Goal: Task Accomplishment & Management: Manage account settings

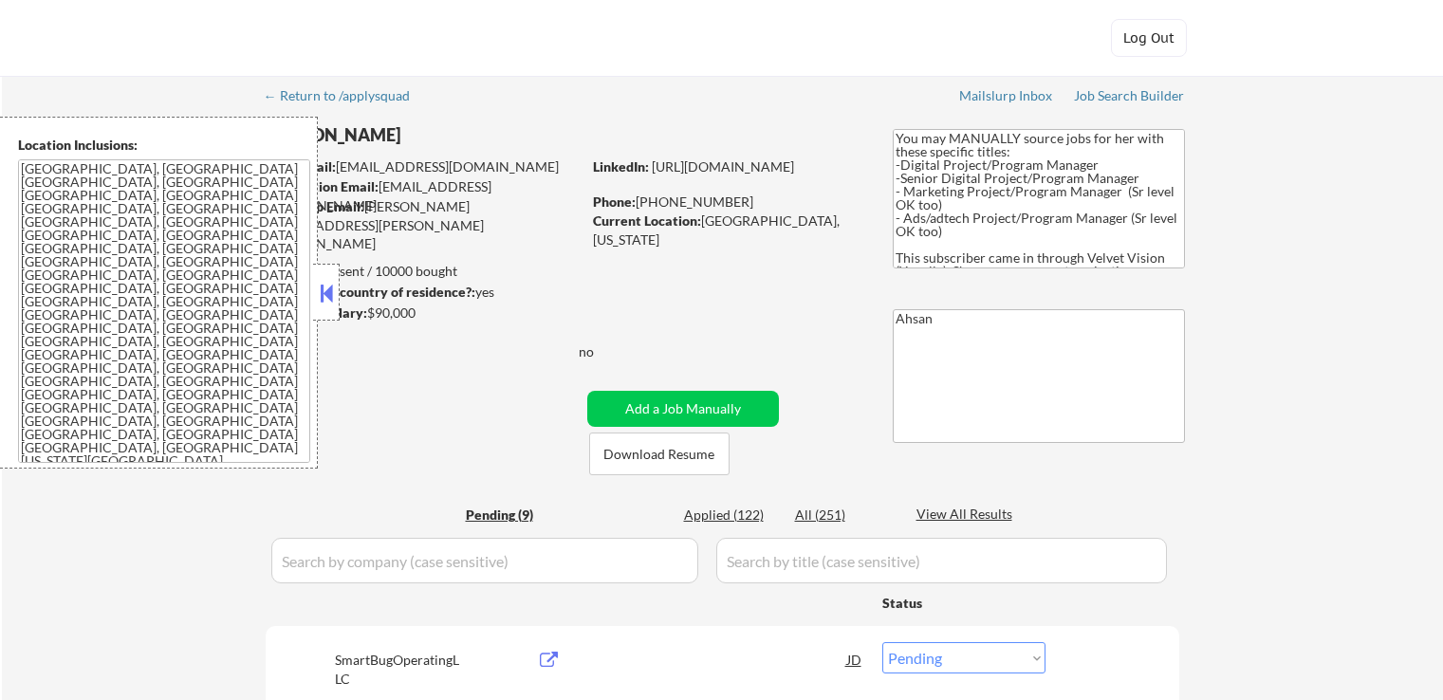
select select ""pending""
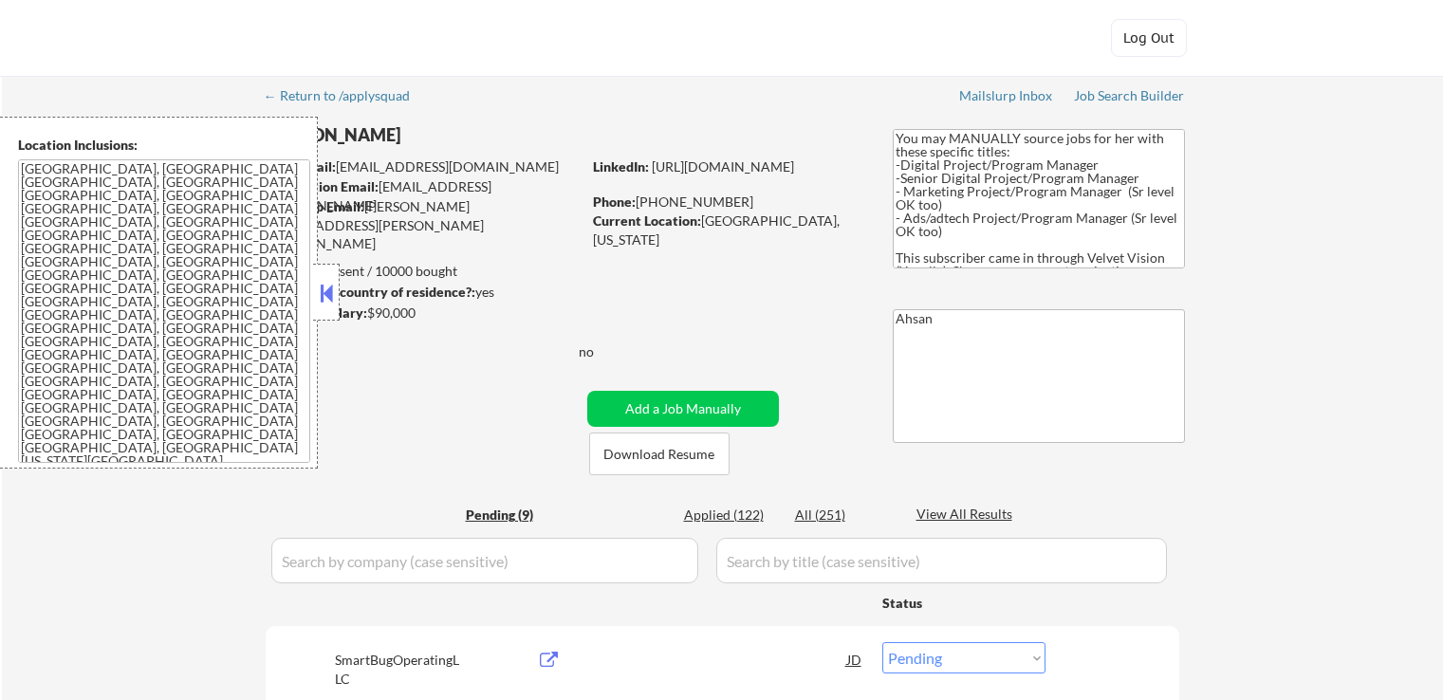
select select ""pending""
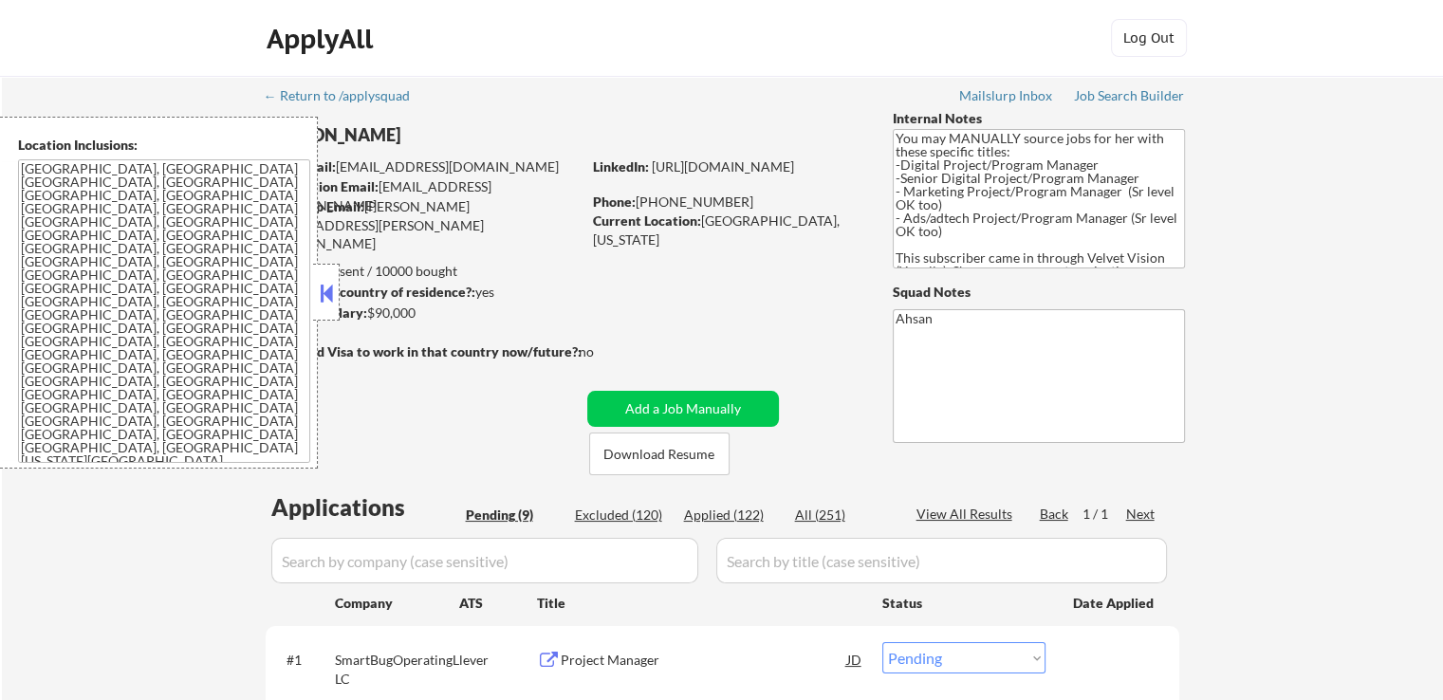
click at [330, 309] on div at bounding box center [326, 292] width 27 height 57
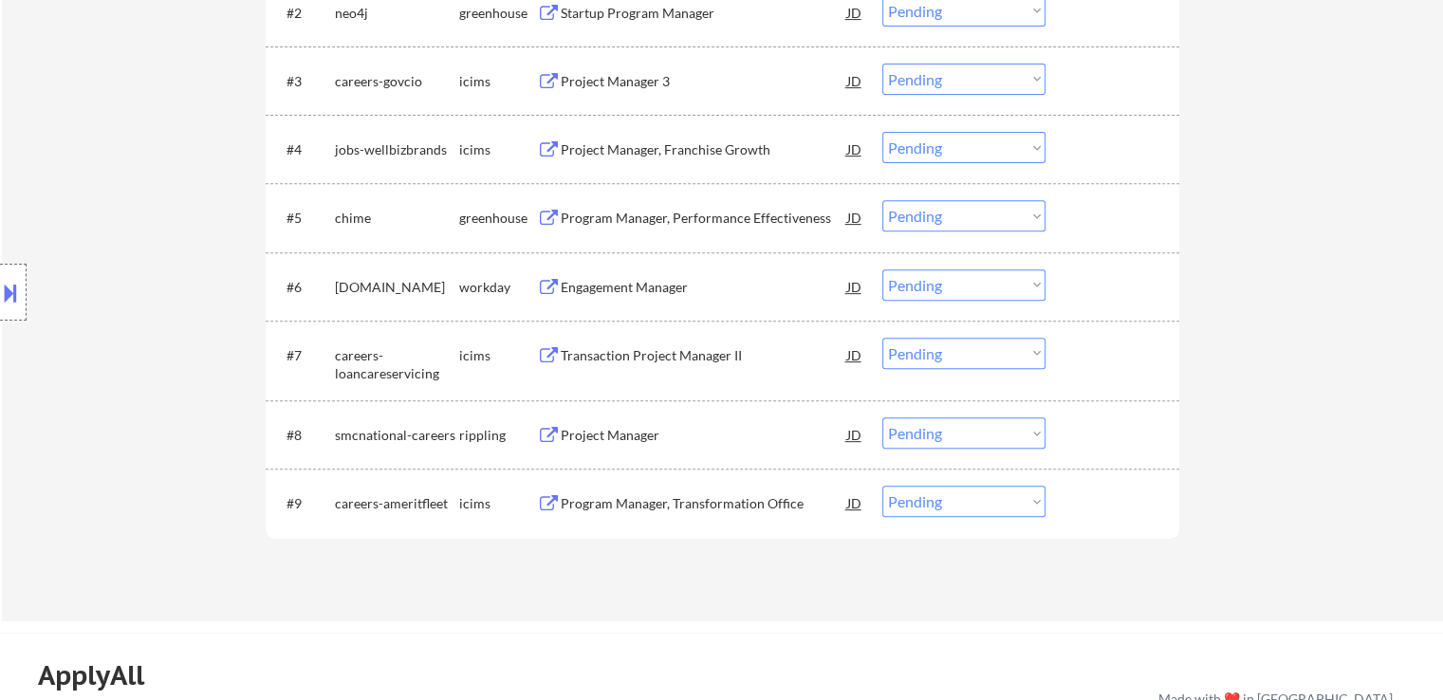
scroll to position [759, 0]
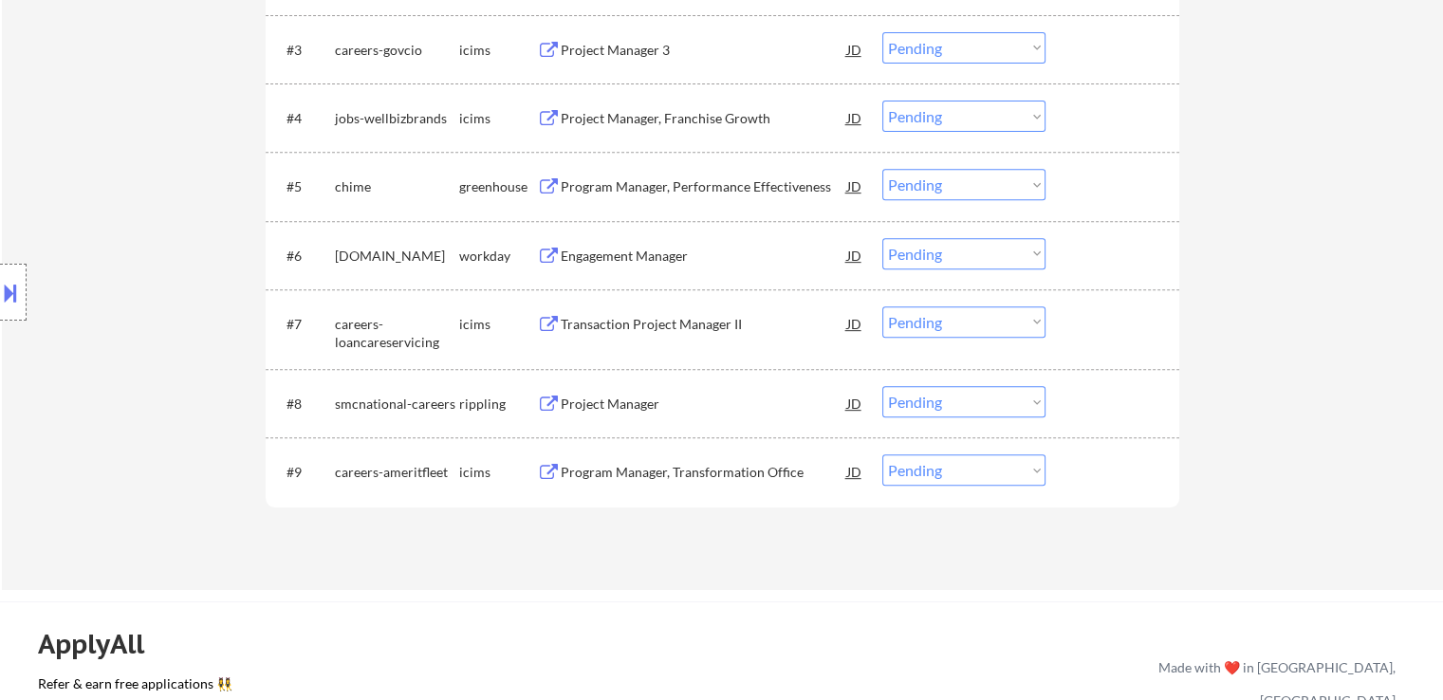
click at [122, 230] on div "Location Inclusions: [GEOGRAPHIC_DATA], [GEOGRAPHIC_DATA] [GEOGRAPHIC_DATA], [G…" at bounding box center [170, 293] width 340 height 352
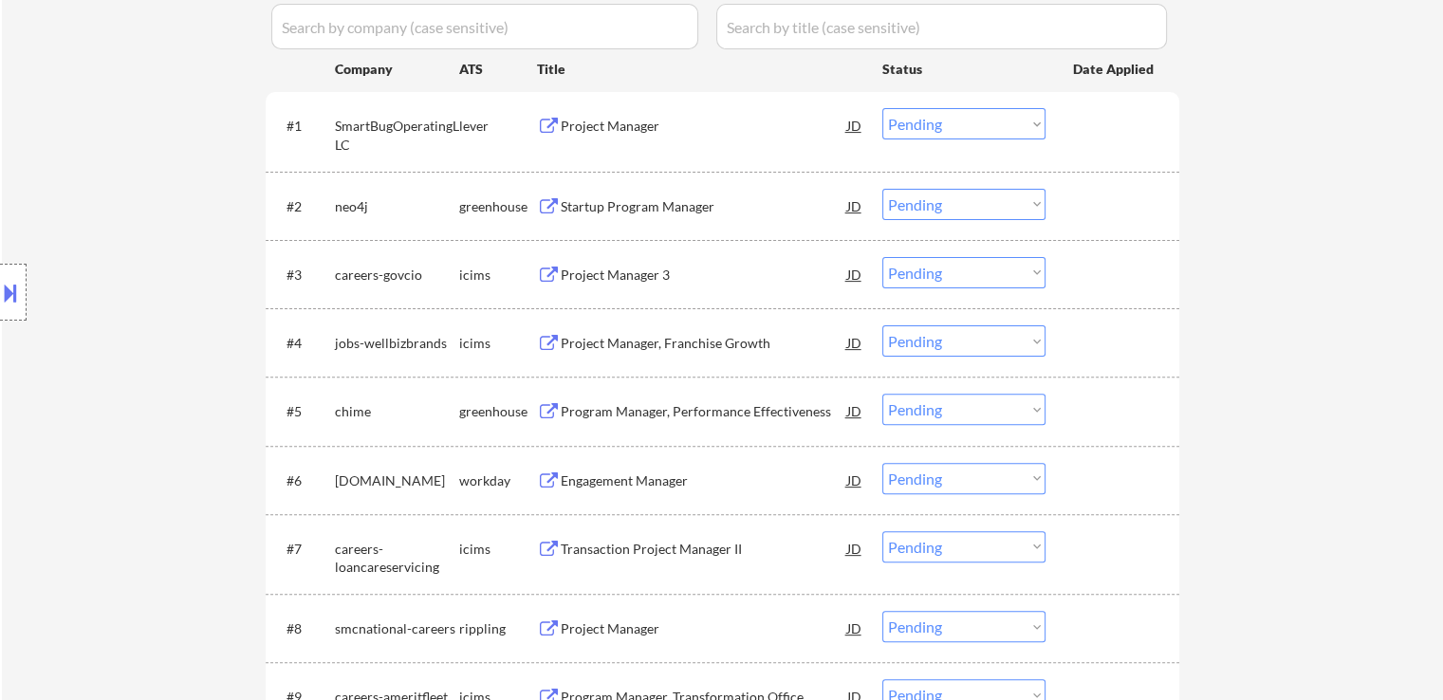
scroll to position [569, 0]
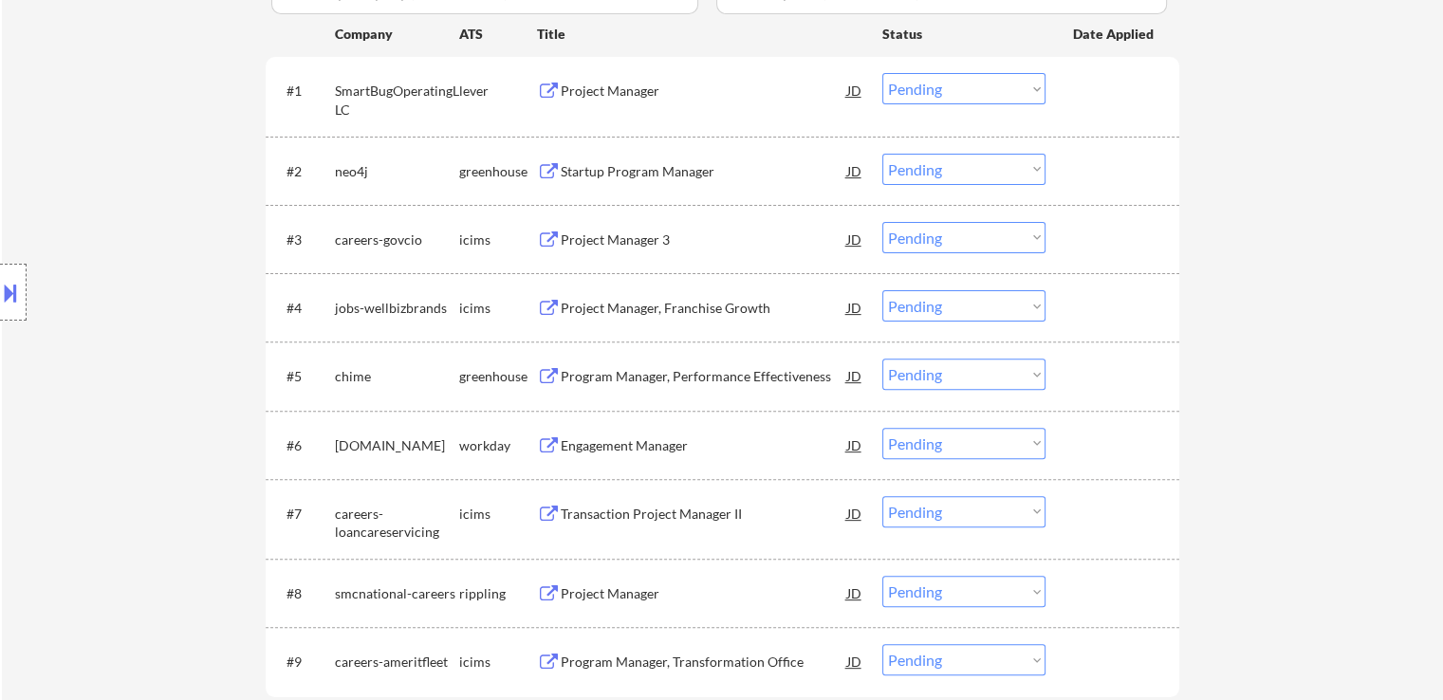
click at [622, 83] on div "Project Manager" at bounding box center [704, 91] width 287 height 19
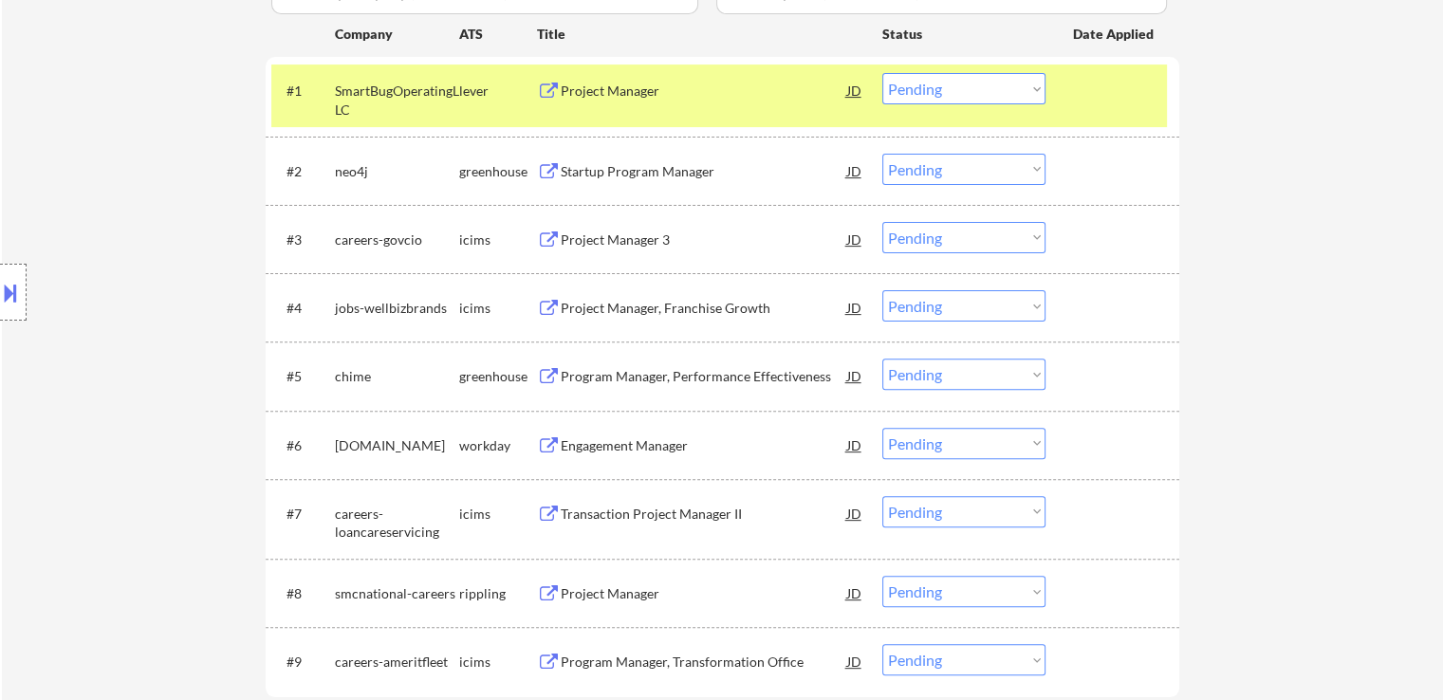
click at [615, 165] on div "Startup Program Manager" at bounding box center [704, 171] width 287 height 19
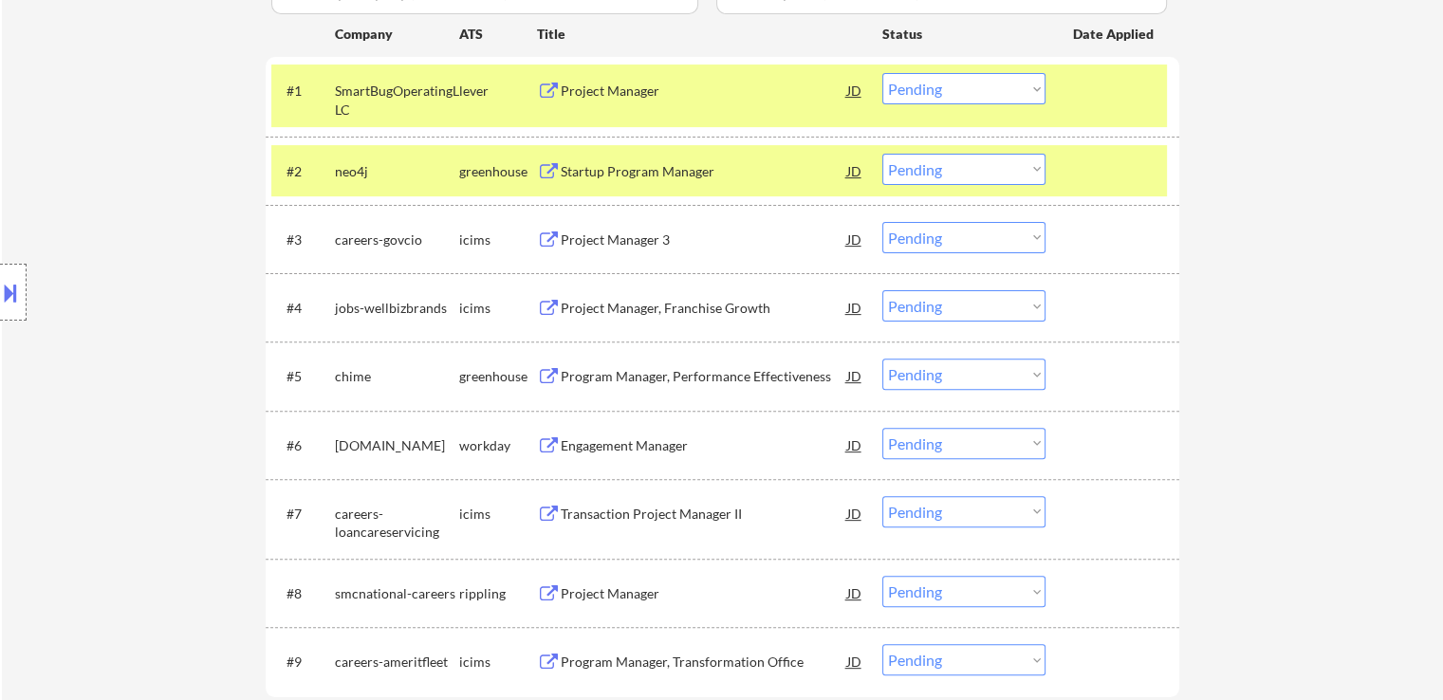
click at [587, 375] on div "Program Manager, Performance Effectiveness" at bounding box center [704, 376] width 287 height 19
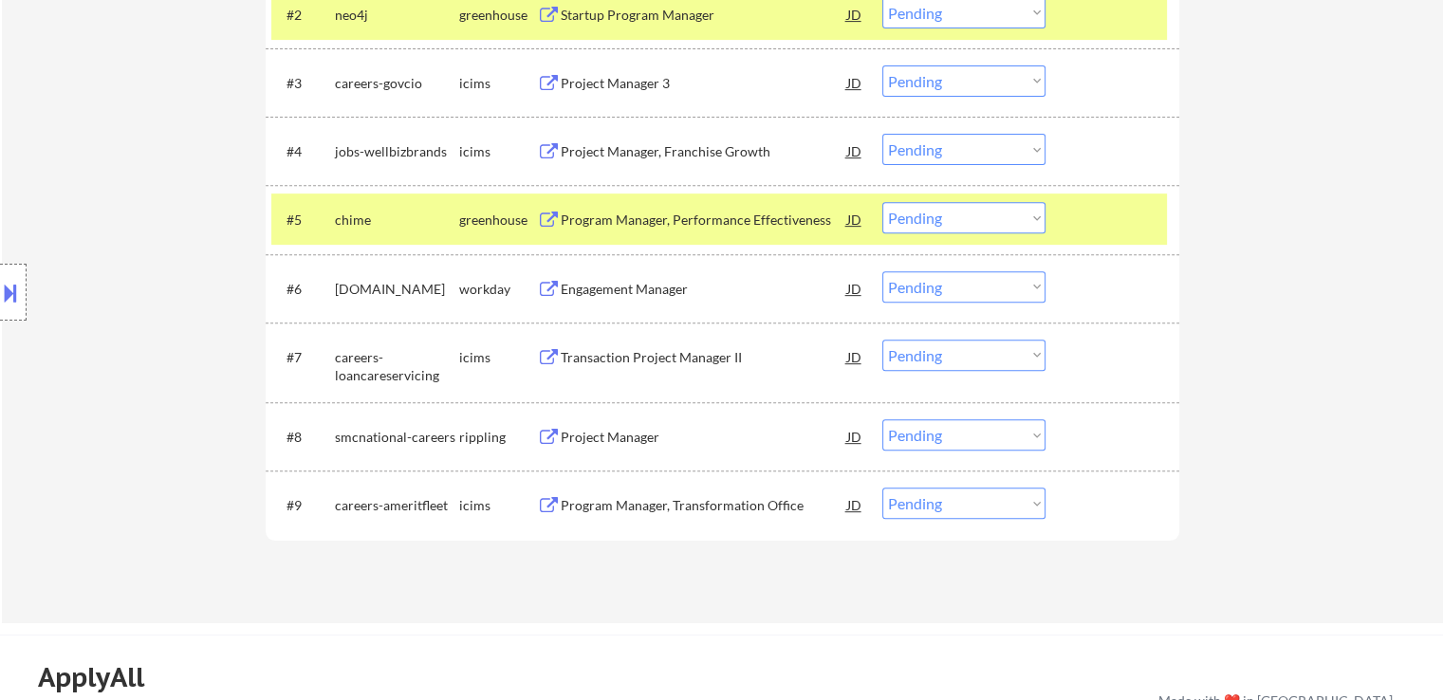
scroll to position [759, 0]
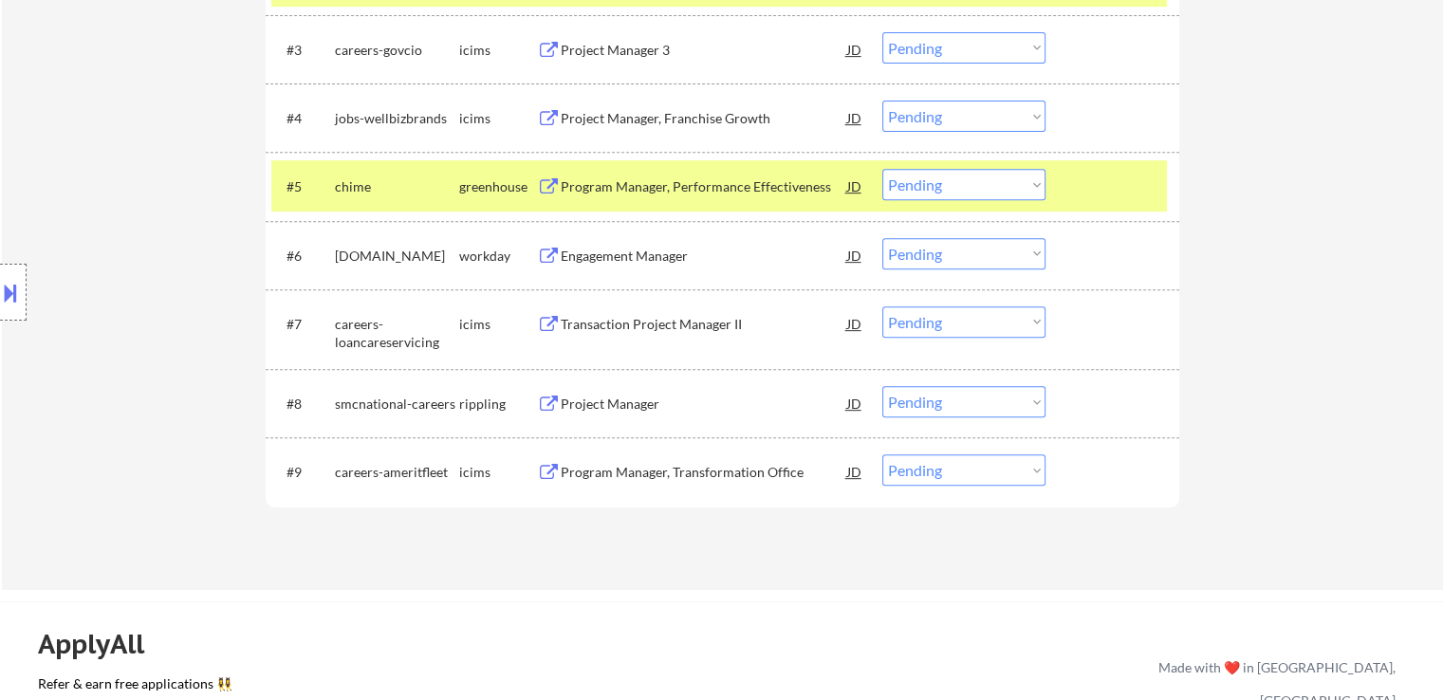
click at [611, 392] on div "Project Manager" at bounding box center [704, 403] width 287 height 34
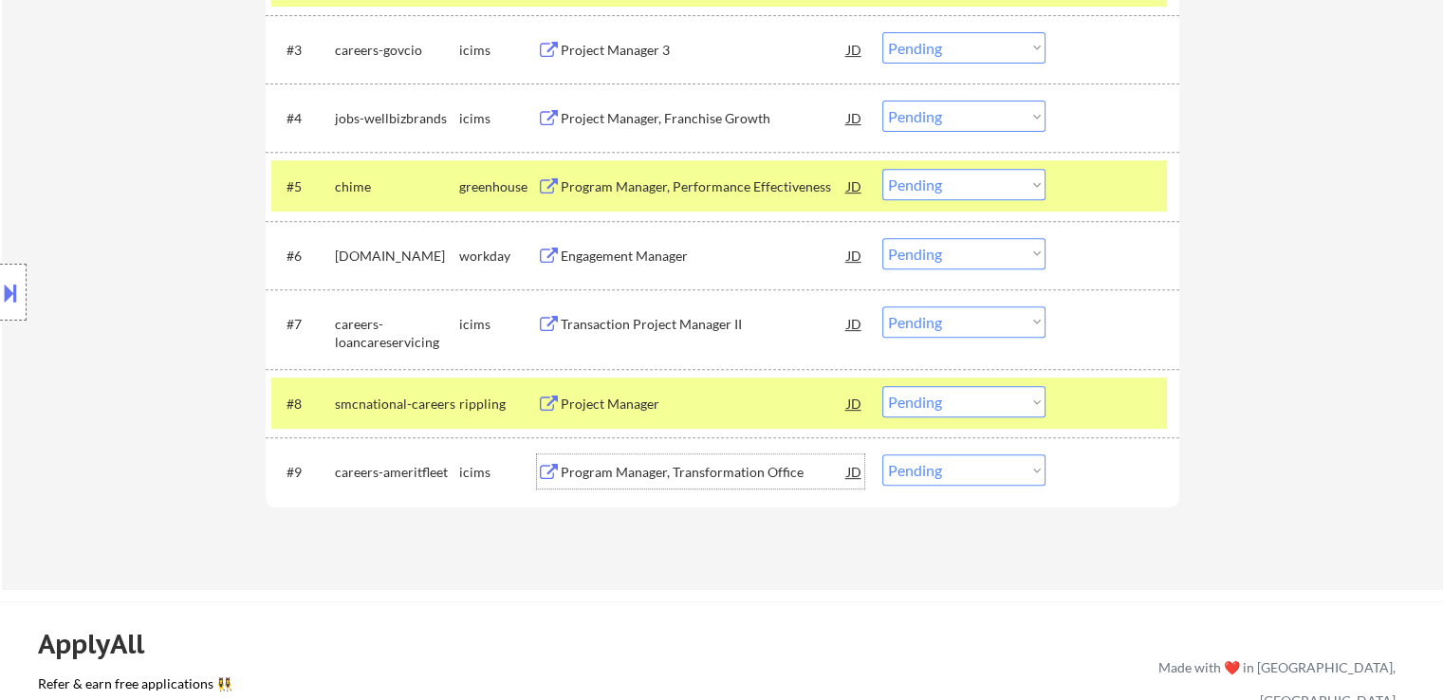
click at [617, 478] on div "Program Manager, Transformation Office" at bounding box center [704, 472] width 287 height 19
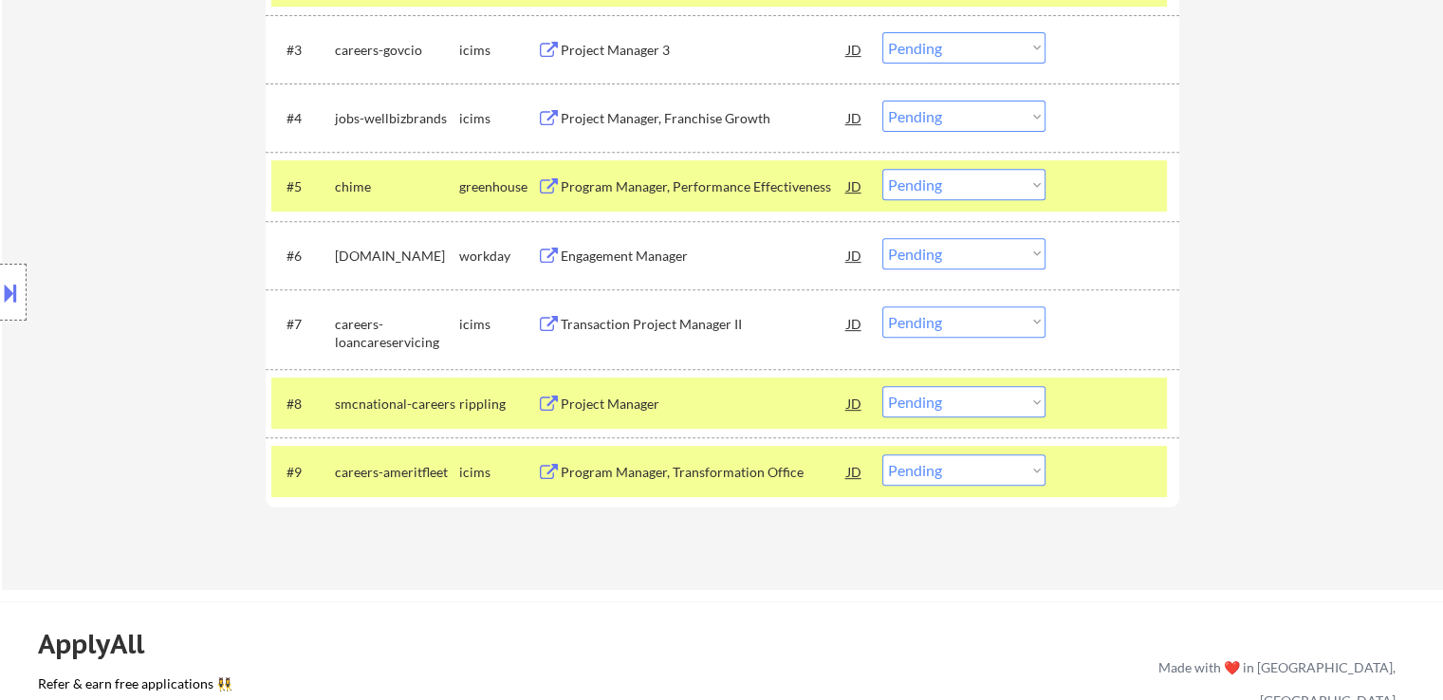
drag, startPoint x: 603, startPoint y: 311, endPoint x: 602, endPoint y: 274, distance: 37.1
click at [603, 307] on div "Transaction Project Manager II" at bounding box center [704, 323] width 287 height 34
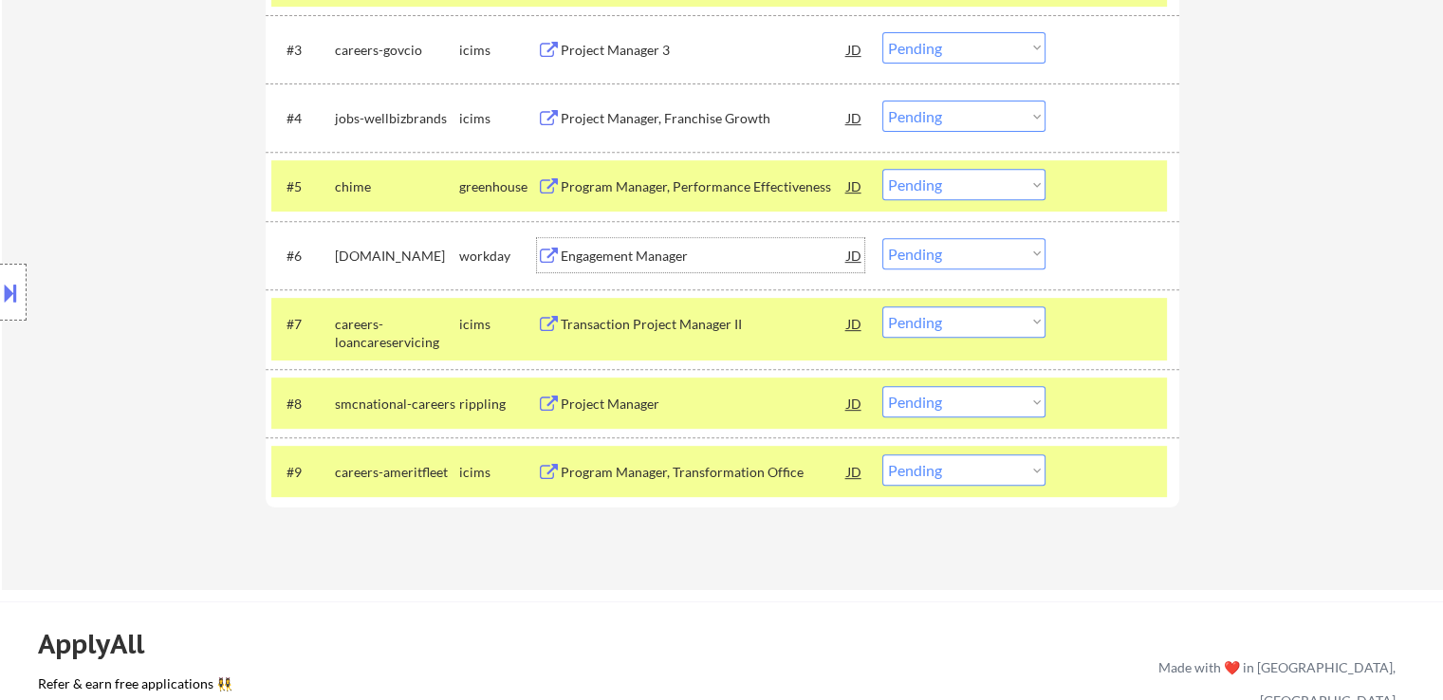
click at [598, 257] on div "Engagement Manager" at bounding box center [704, 256] width 287 height 19
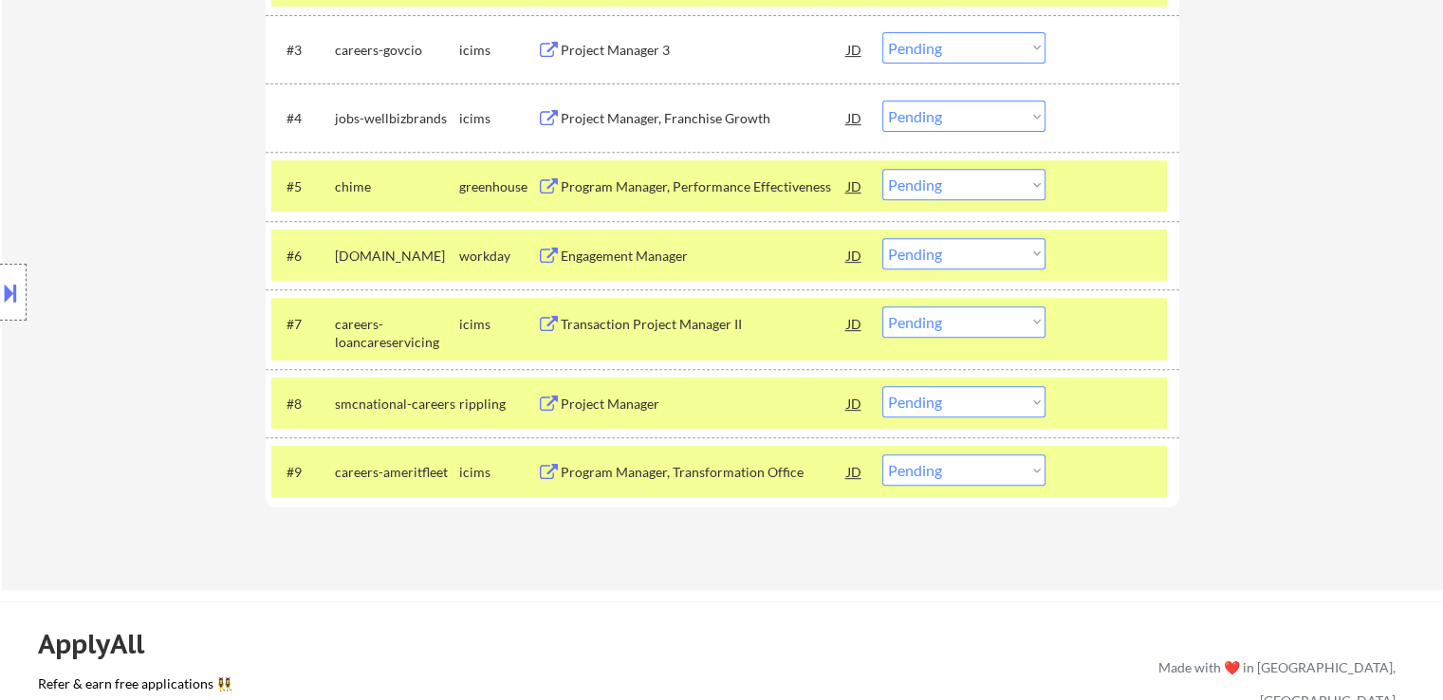
click at [586, 119] on div "Project Manager, Franchise Growth" at bounding box center [704, 118] width 287 height 19
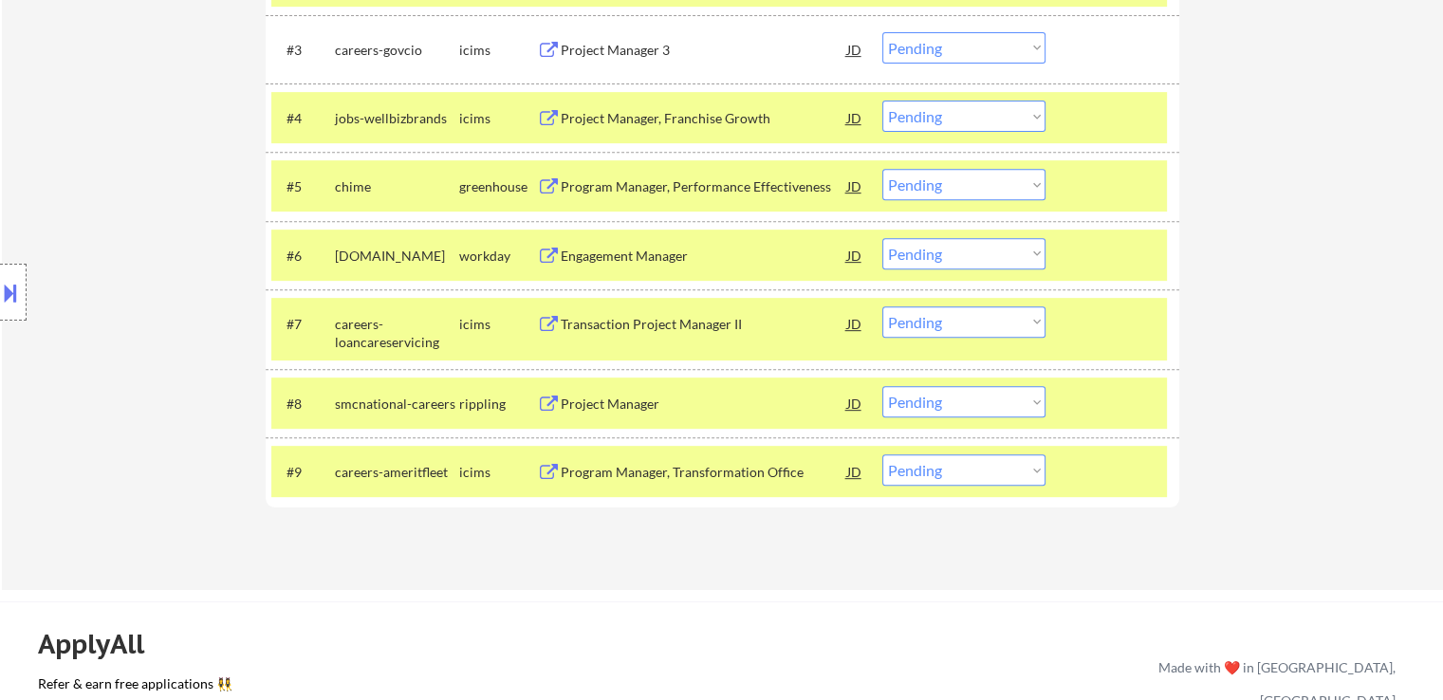
click at [600, 43] on div "Project Manager 3" at bounding box center [704, 50] width 287 height 19
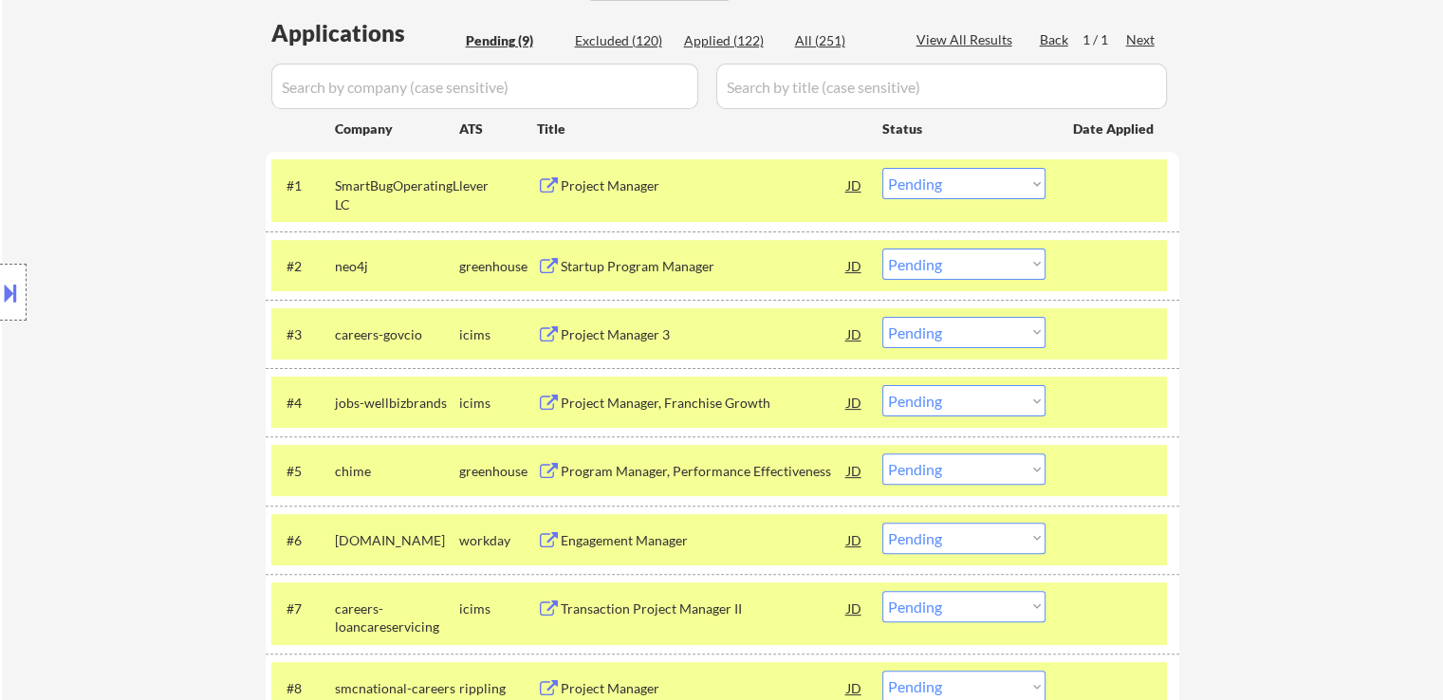
scroll to position [474, 0]
click at [987, 192] on select "Choose an option... Pending Applied Excluded (Questions) Excluded (Expired) Exc…" at bounding box center [963, 183] width 163 height 31
click at [882, 168] on select "Choose an option... Pending Applied Excluded (Questions) Excluded (Expired) Exc…" at bounding box center [963, 183] width 163 height 31
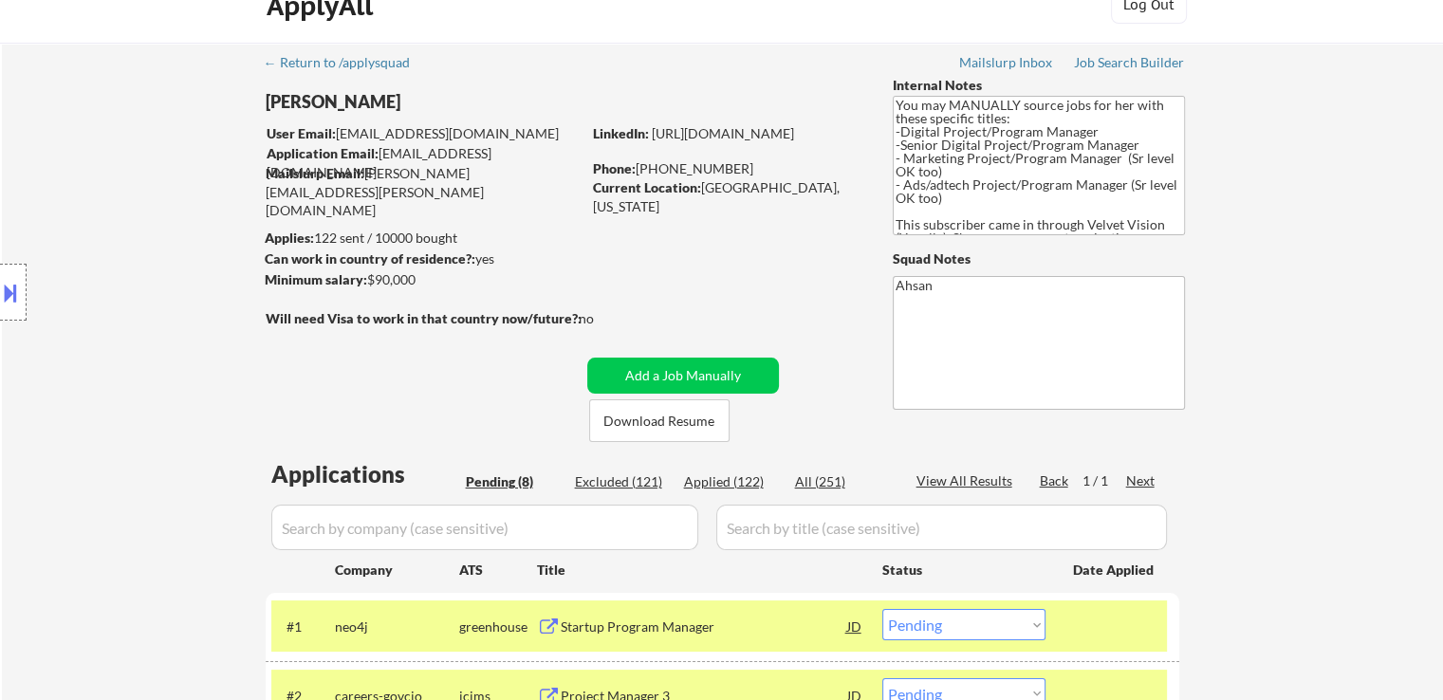
scroll to position [0, 0]
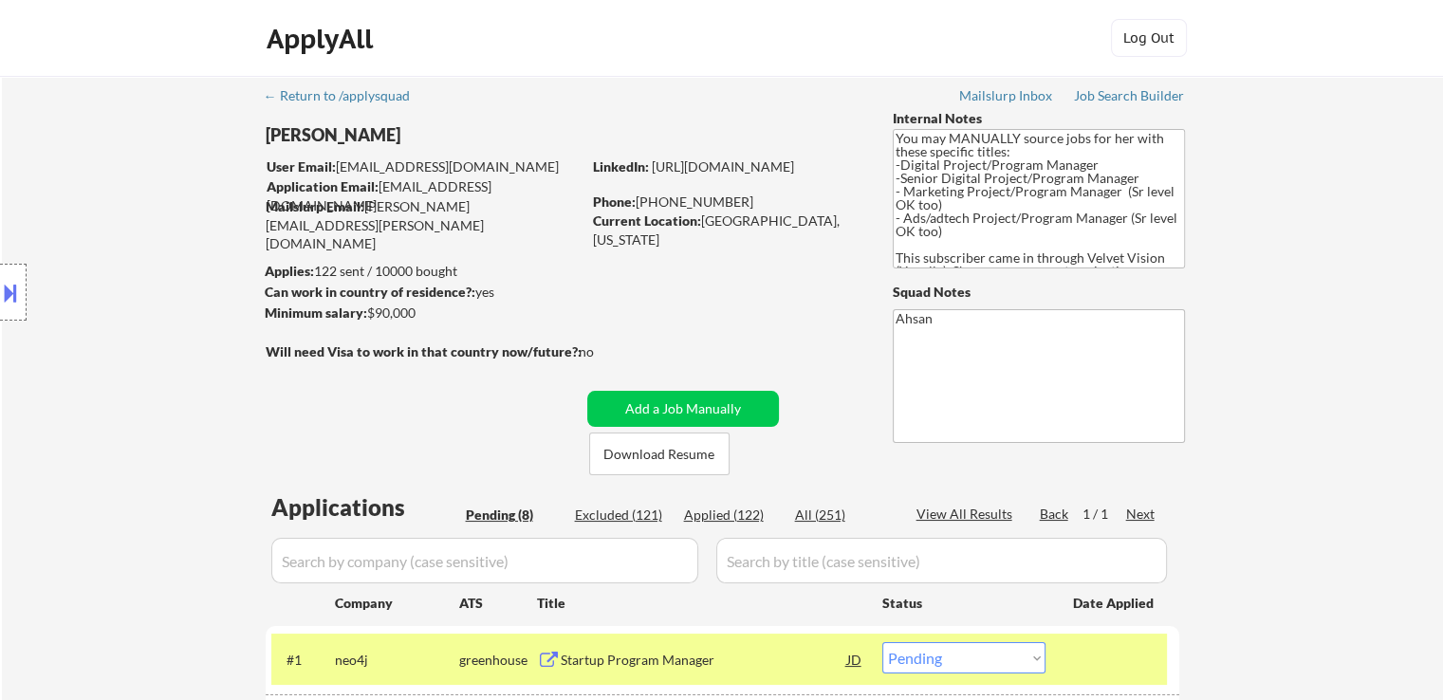
drag, startPoint x: 305, startPoint y: 322, endPoint x: 292, endPoint y: 322, distance: 12.3
click at [292, 322] on body "← Return to /applysquad Mailslurp Inbox Job Search Builder [PERSON_NAME] User E…" at bounding box center [721, 350] width 1443 height 700
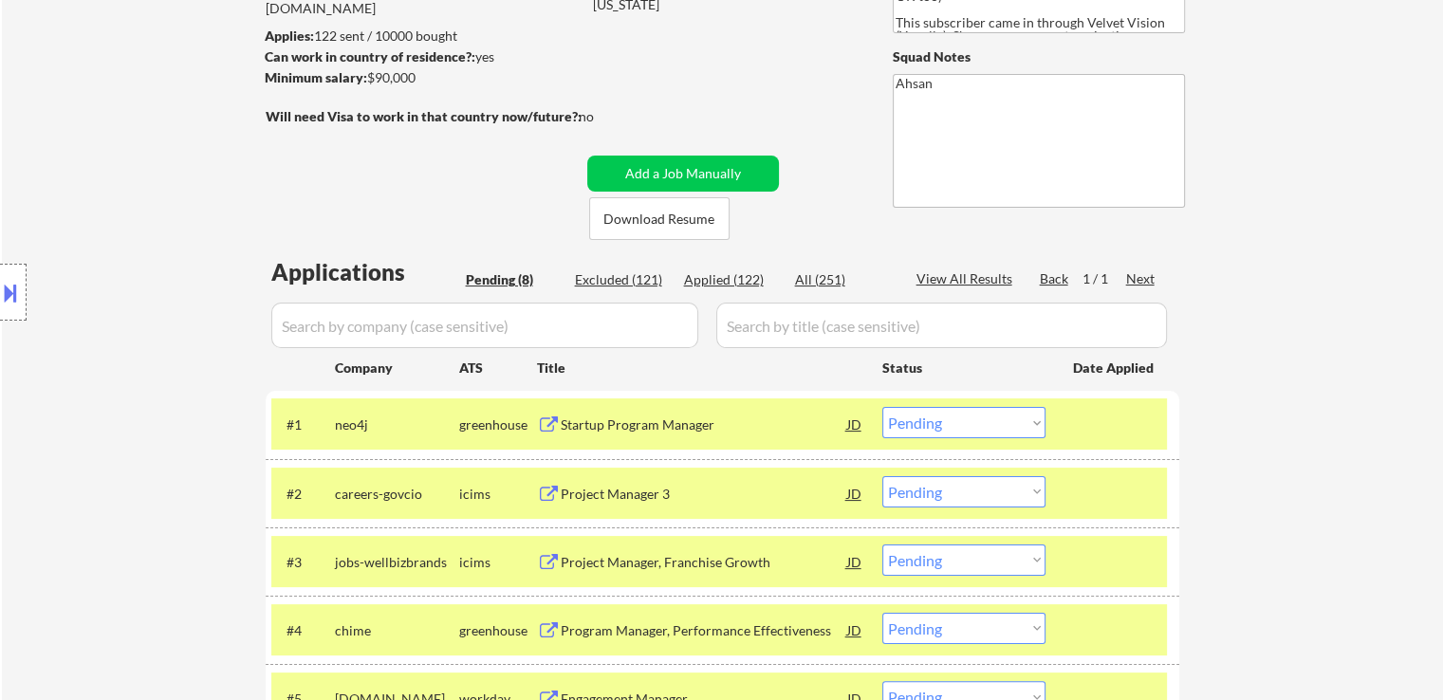
scroll to position [285, 0]
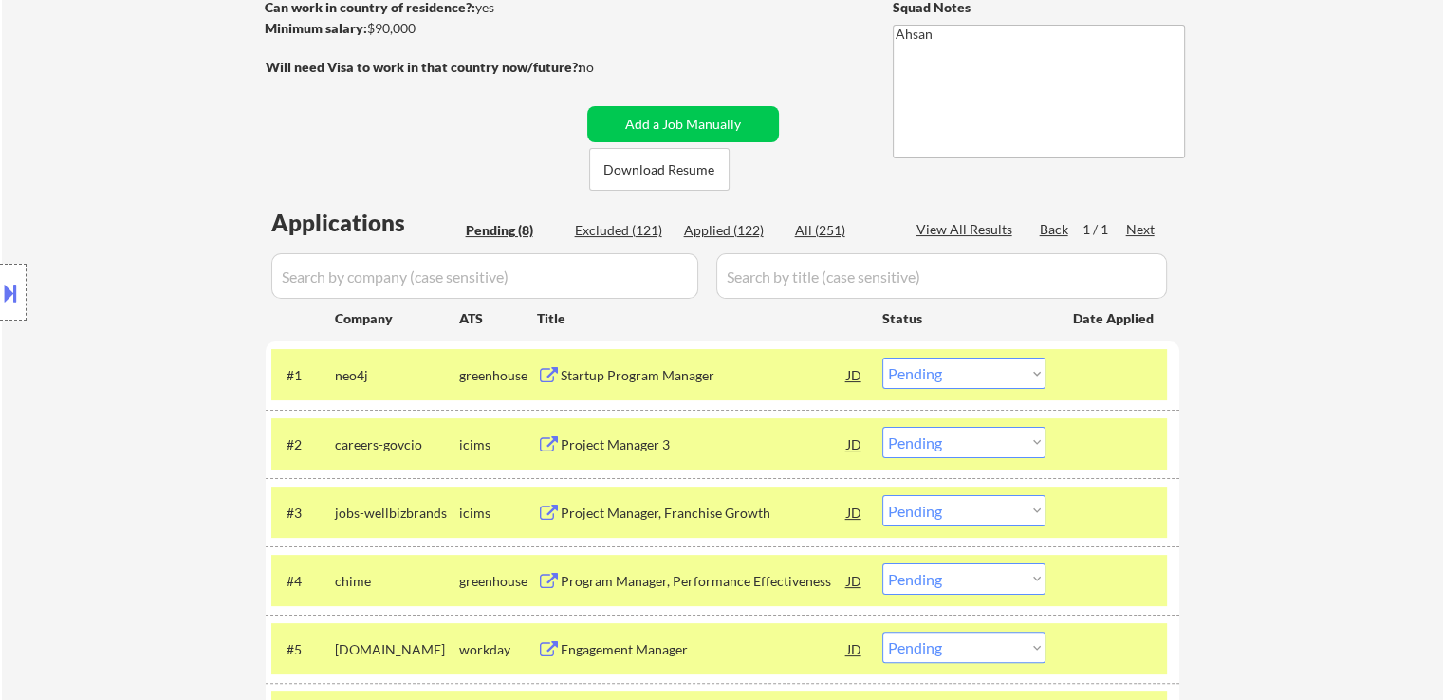
click at [144, 162] on div "Location Inclusions: [GEOGRAPHIC_DATA], [GEOGRAPHIC_DATA] [GEOGRAPHIC_DATA], [G…" at bounding box center [170, 293] width 340 height 352
drag, startPoint x: 929, startPoint y: 371, endPoint x: 926, endPoint y: 385, distance: 14.5
click at [928, 372] on select "Choose an option... Pending Applied Excluded (Questions) Excluded (Expired) Exc…" at bounding box center [963, 373] width 163 height 31
click at [882, 358] on select "Choose an option... Pending Applied Excluded (Questions) Excluded (Expired) Exc…" at bounding box center [963, 373] width 163 height 31
select select ""pending""
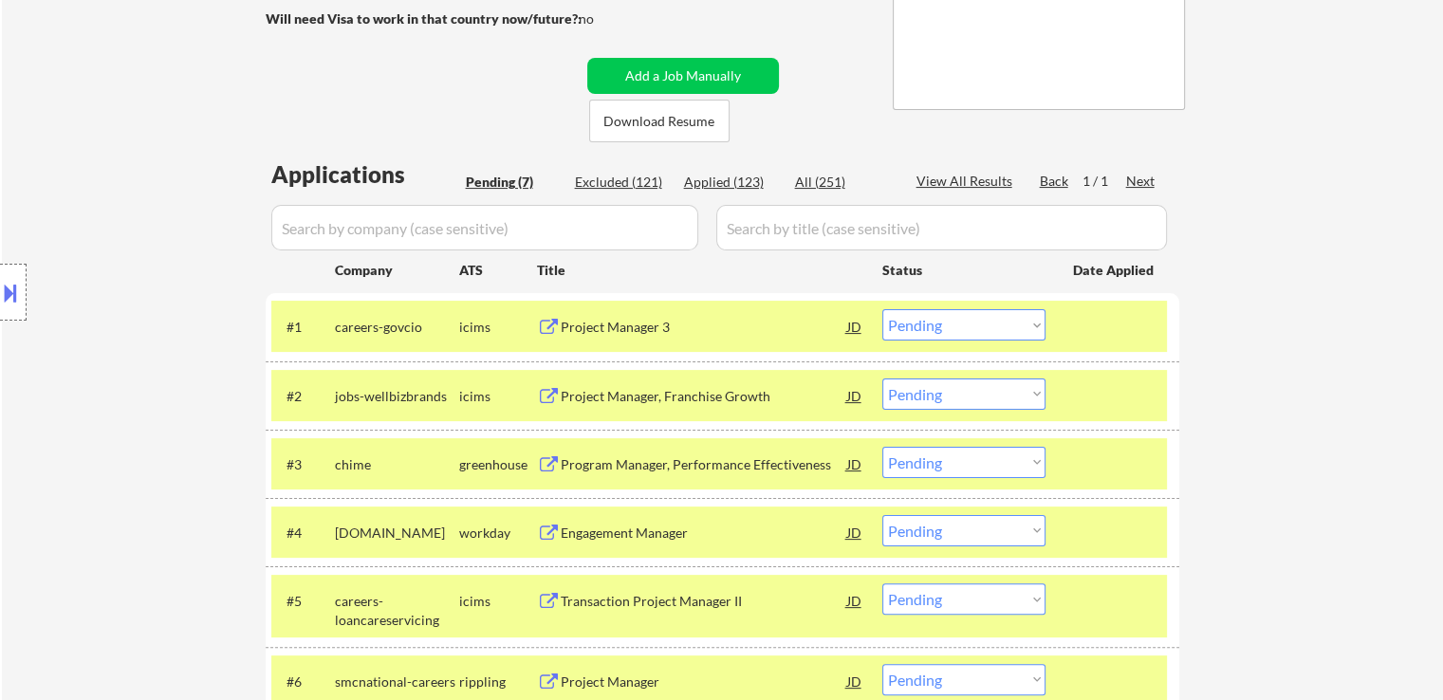
scroll to position [380, 0]
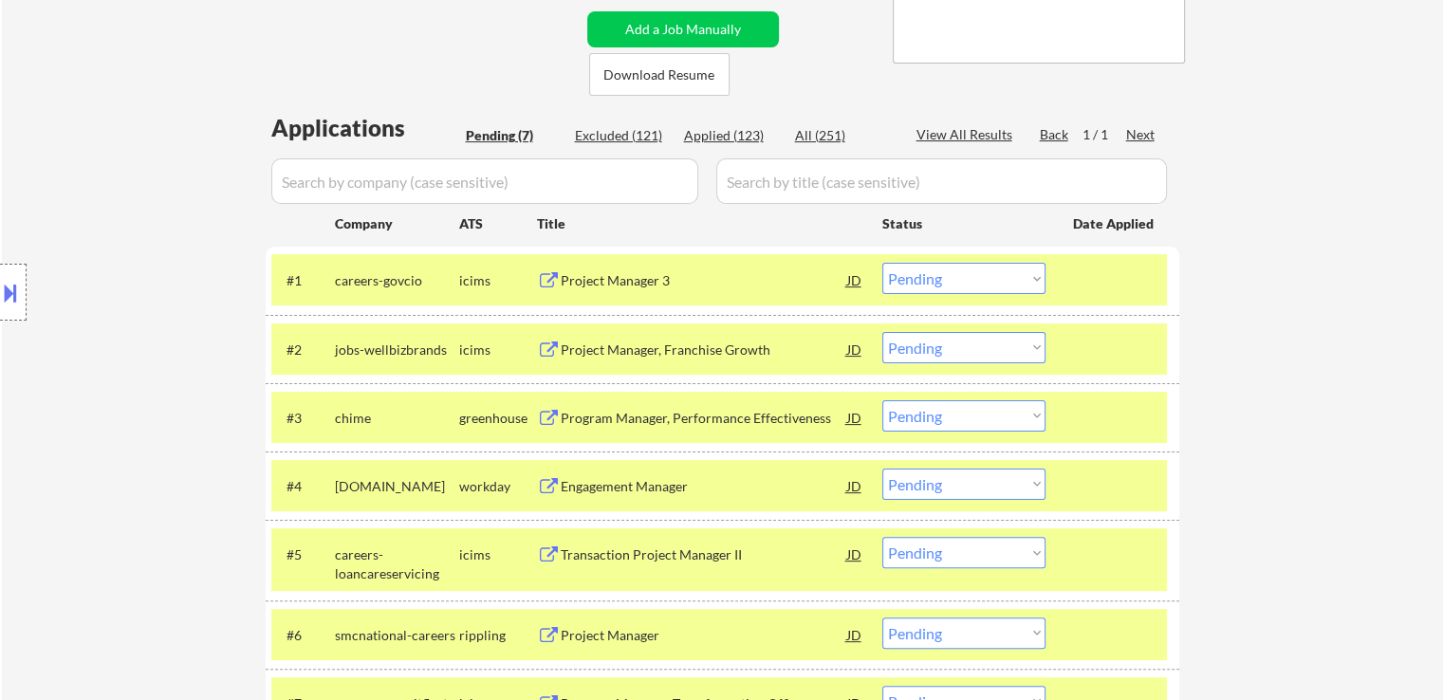
click at [938, 424] on select "Choose an option... Pending Applied Excluded (Questions) Excluded (Expired) Exc…" at bounding box center [963, 415] width 163 height 31
click at [882, 400] on select "Choose an option... Pending Applied Excluded (Questions) Excluded (Expired) Exc…" at bounding box center [963, 415] width 163 height 31
select select ""pending""
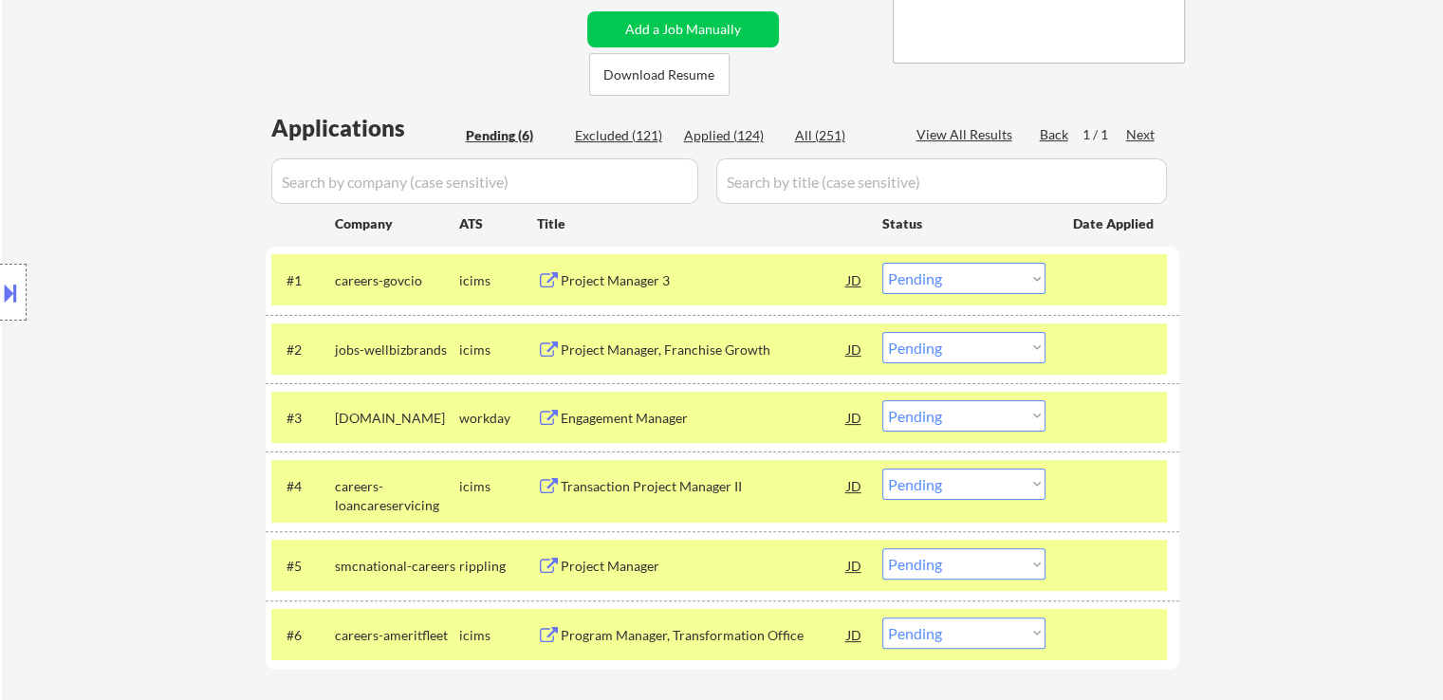
scroll to position [569, 0]
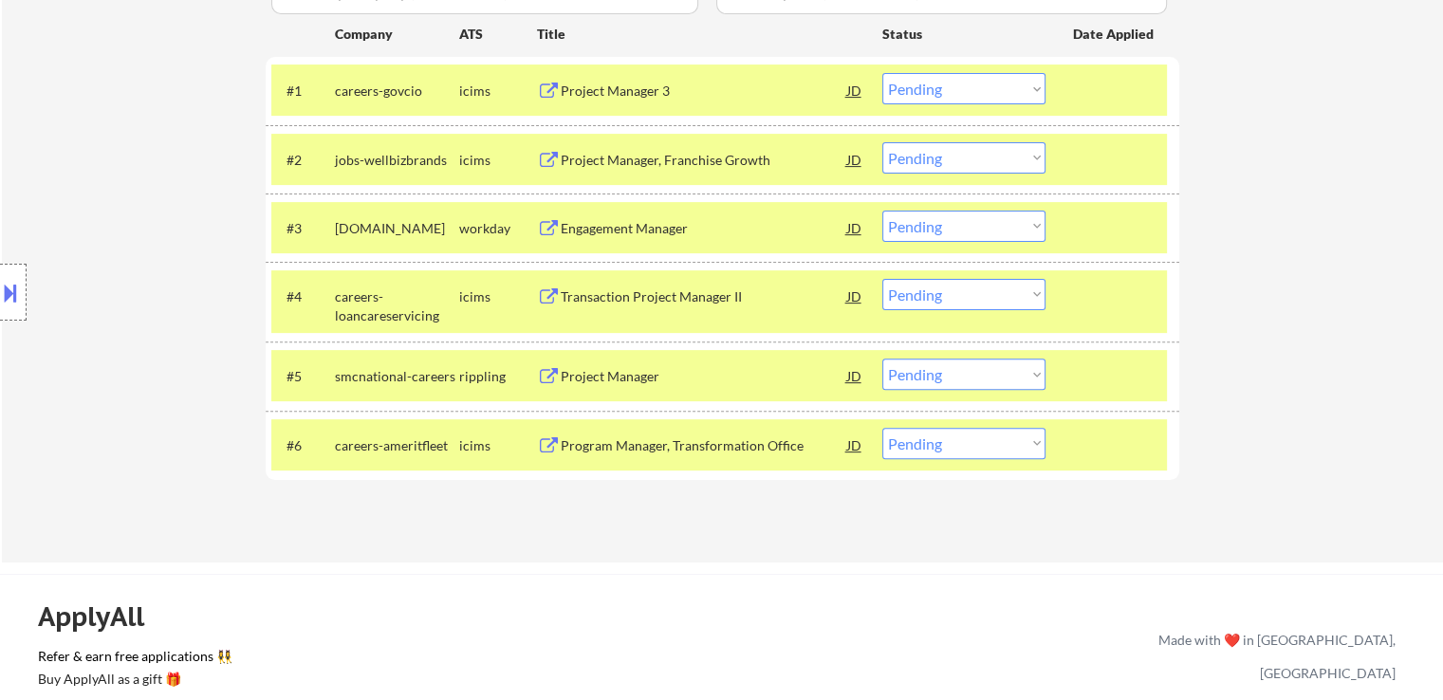
click at [938, 374] on select "Choose an option... Pending Applied Excluded (Questions) Excluded (Expired) Exc…" at bounding box center [963, 374] width 163 height 31
click at [882, 359] on select "Choose an option... Pending Applied Excluded (Questions) Excluded (Expired) Exc…" at bounding box center [963, 374] width 163 height 31
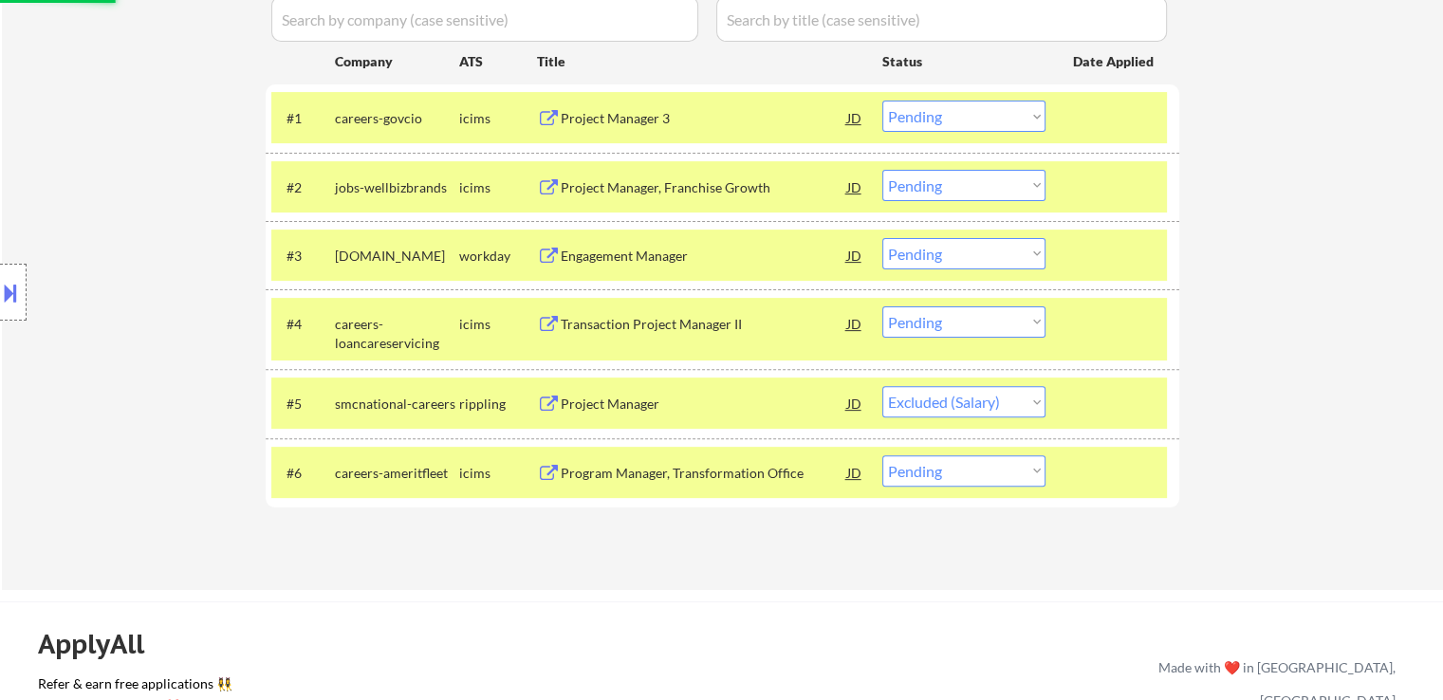
scroll to position [474, 0]
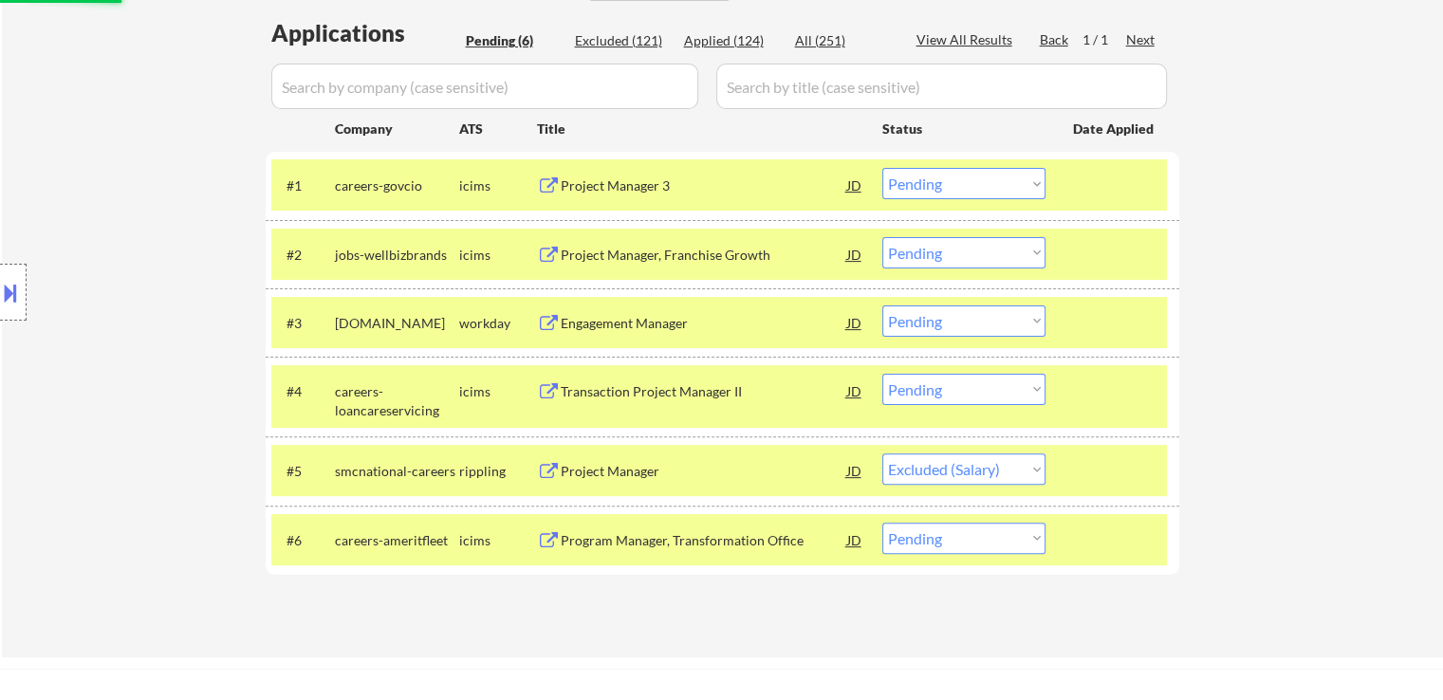
select select ""pending""
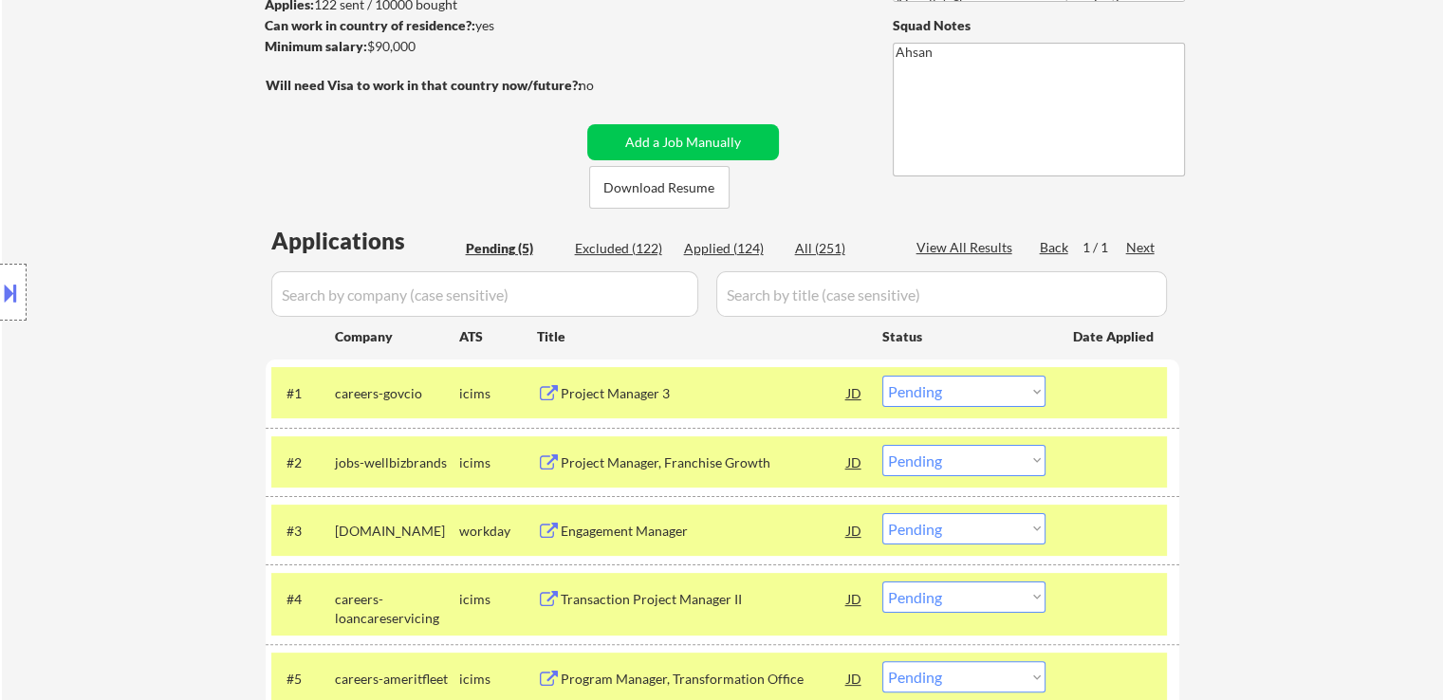
scroll to position [380, 0]
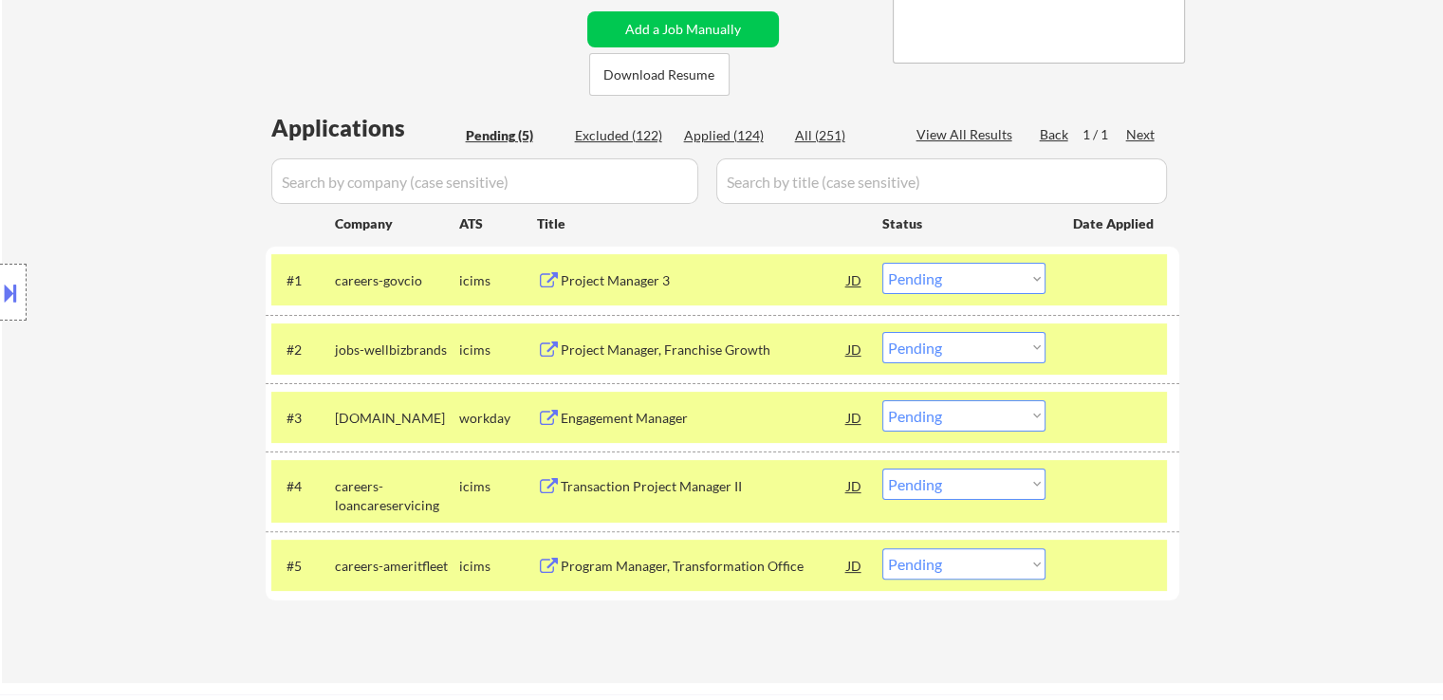
drag, startPoint x: 938, startPoint y: 487, endPoint x: 958, endPoint y: 533, distance: 50.6
click at [938, 487] on select "Choose an option... Pending Applied Excluded (Questions) Excluded (Expired) Exc…" at bounding box center [963, 484] width 163 height 31
click at [882, 469] on select "Choose an option... Pending Applied Excluded (Questions) Excluded (Expired) Exc…" at bounding box center [963, 484] width 163 height 31
select select ""pending""
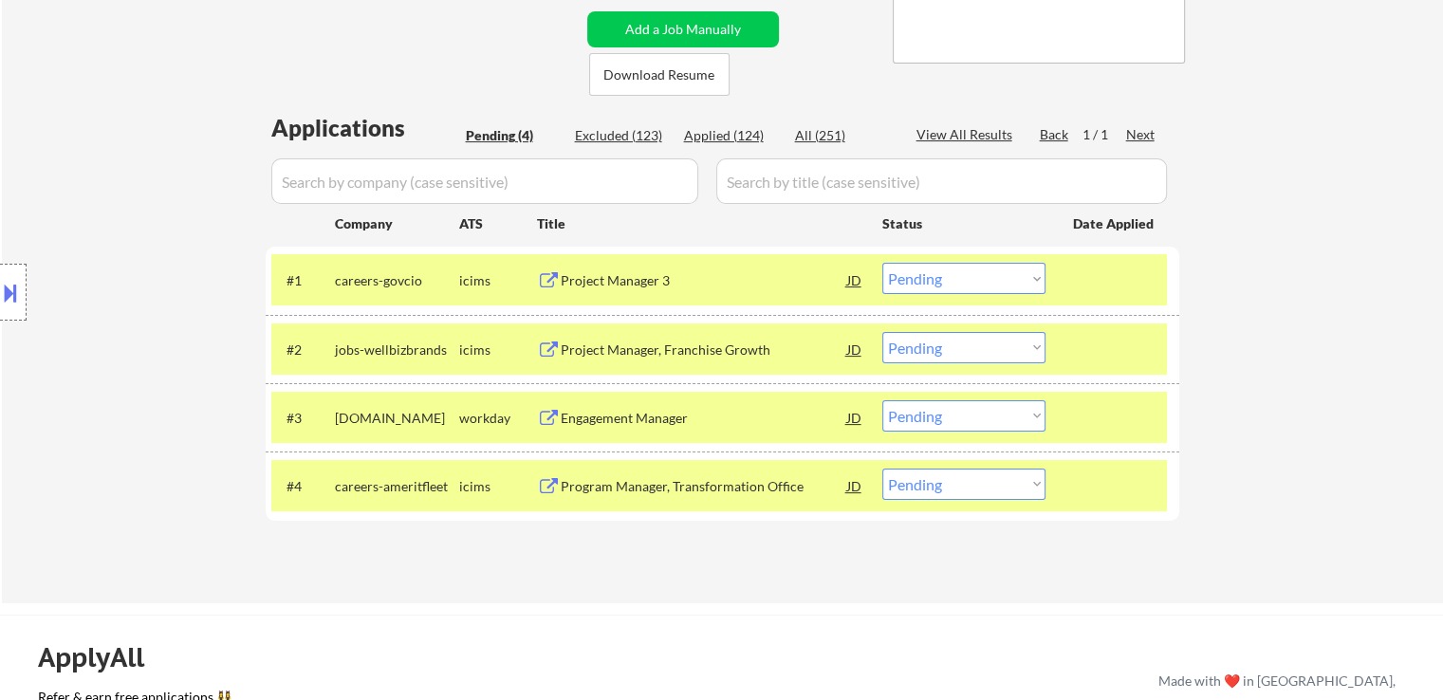
drag, startPoint x: 922, startPoint y: 417, endPoint x: 927, endPoint y: 425, distance: 9.8
click at [922, 417] on select "Choose an option... Pending Applied Excluded (Questions) Excluded (Expired) Exc…" at bounding box center [963, 415] width 163 height 31
click at [882, 400] on select "Choose an option... Pending Applied Excluded (Questions) Excluded (Expired) Exc…" at bounding box center [963, 415] width 163 height 31
select select ""pending""
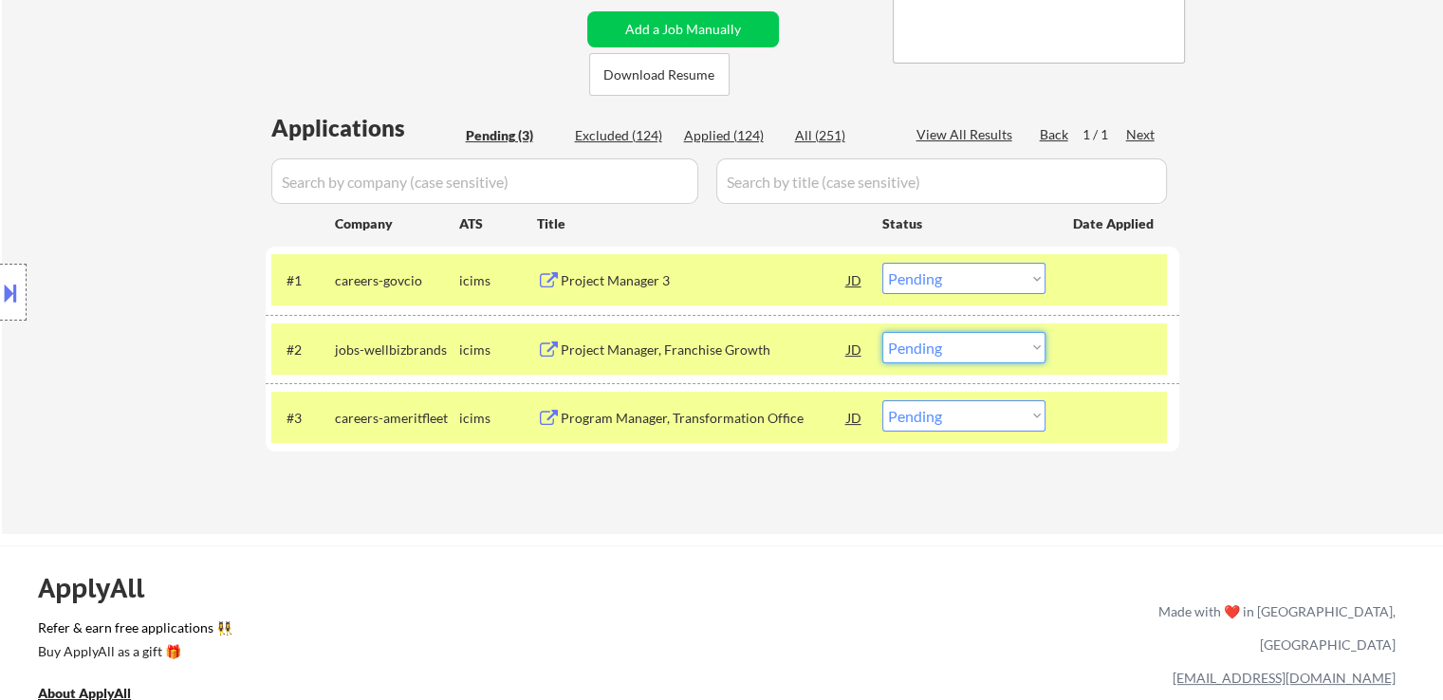
drag, startPoint x: 947, startPoint y: 337, endPoint x: 914, endPoint y: 320, distance: 37.3
click at [949, 335] on select "Choose an option... Pending Applied Excluded (Questions) Excluded (Expired) Exc…" at bounding box center [963, 347] width 163 height 31
click at [882, 332] on select "Choose an option... Pending Applied Excluded (Questions) Excluded (Expired) Exc…" at bounding box center [963, 347] width 163 height 31
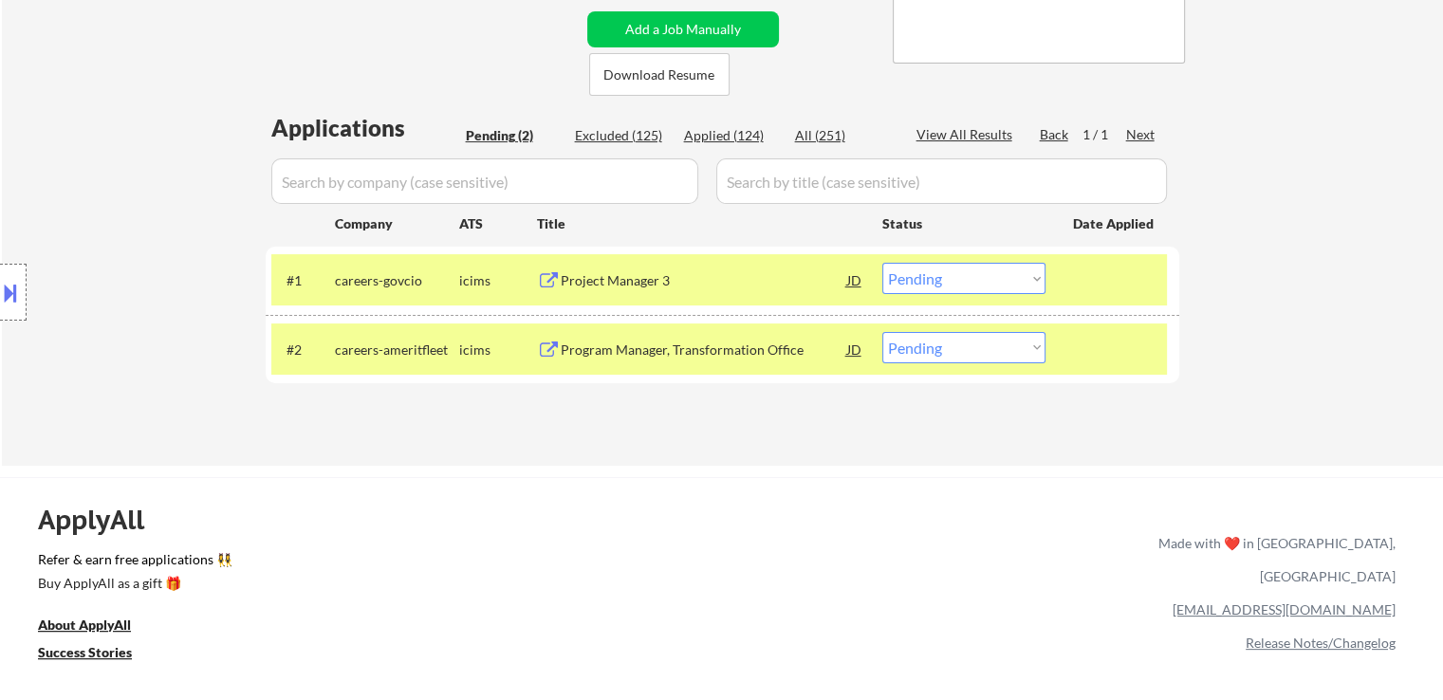
click at [937, 350] on select "Choose an option... Pending Applied Excluded (Questions) Excluded (Expired) Exc…" at bounding box center [963, 347] width 163 height 31
select select ""applied""
click at [882, 332] on select "Choose an option... Pending Applied Excluded (Questions) Excluded (Expired) Exc…" at bounding box center [963, 347] width 163 height 31
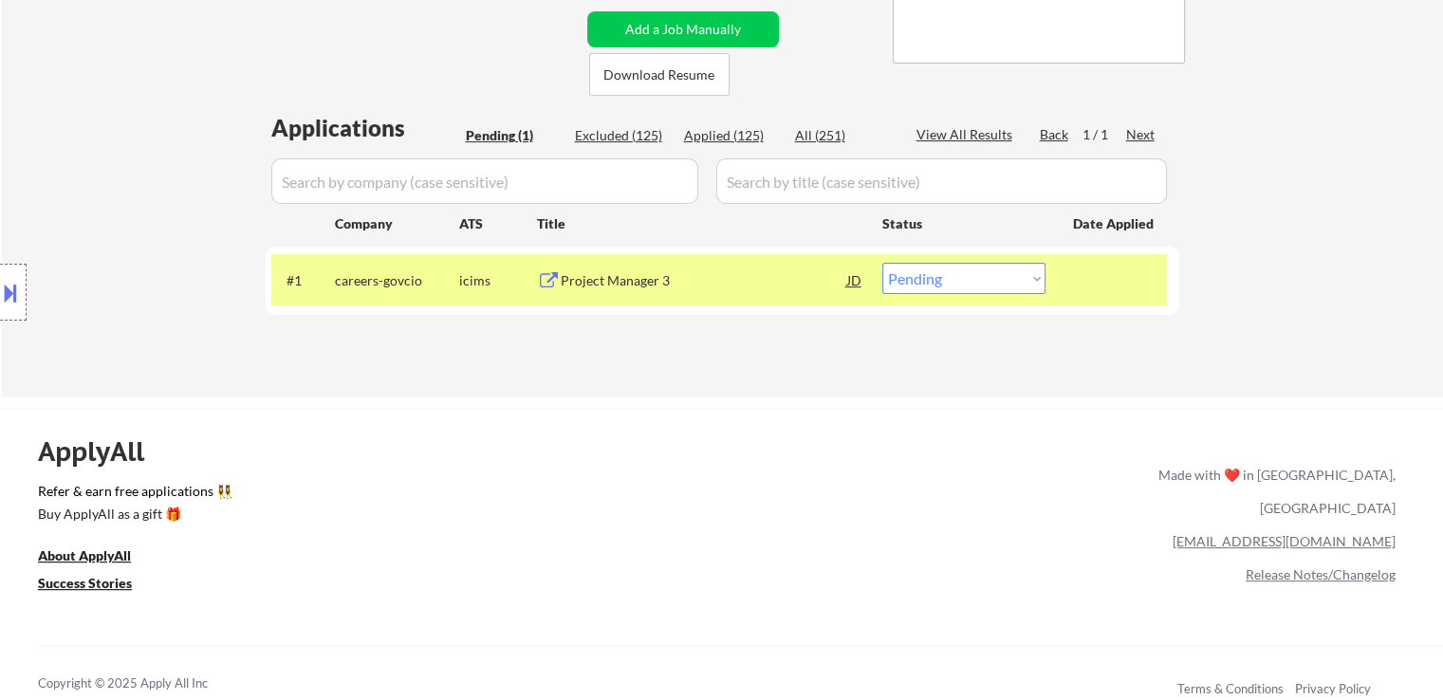
click at [995, 286] on select "Choose an option... Pending Applied Excluded (Questions) Excluded (Expired) Exc…" at bounding box center [963, 278] width 163 height 31
select select ""excluded__bad_match_""
click at [882, 263] on select "Choose an option... Pending Applied Excluded (Questions) Excluded (Expired) Exc…" at bounding box center [963, 278] width 163 height 31
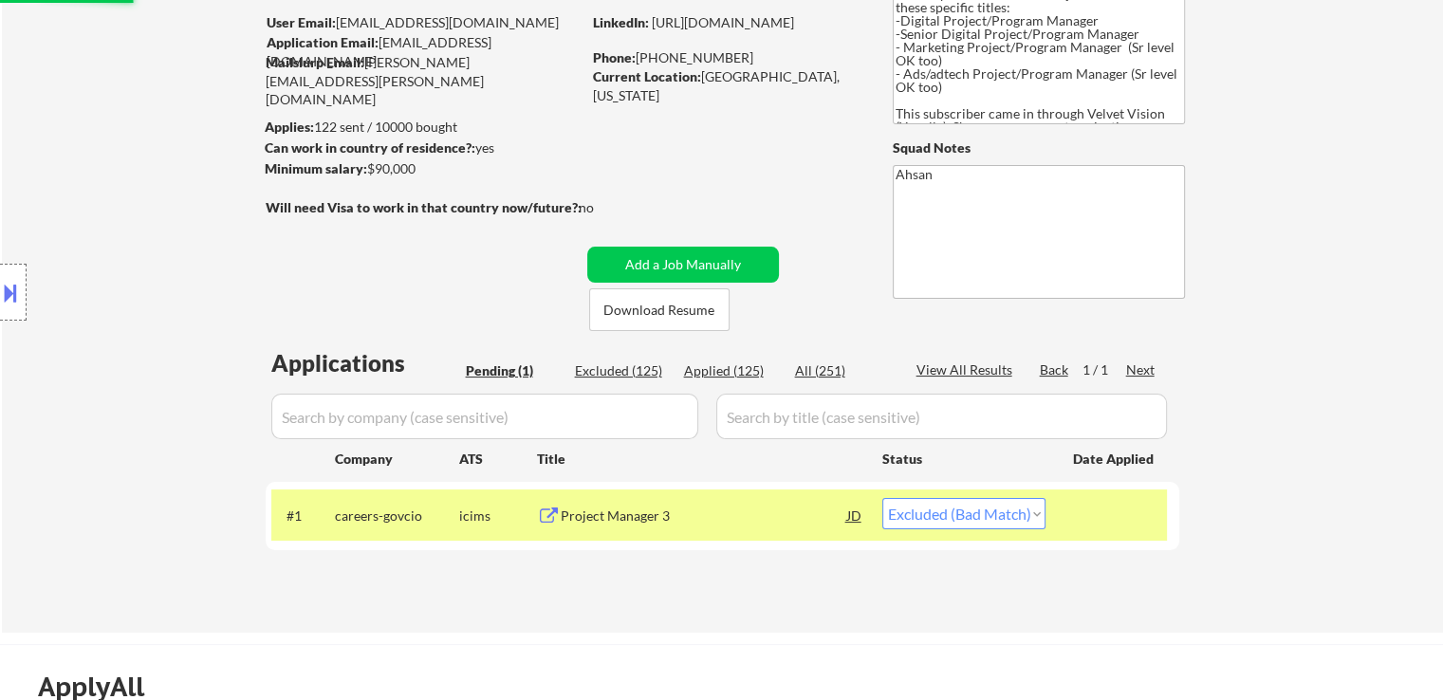
scroll to position [0, 0]
